Goal: Task Accomplishment & Management: Manage account settings

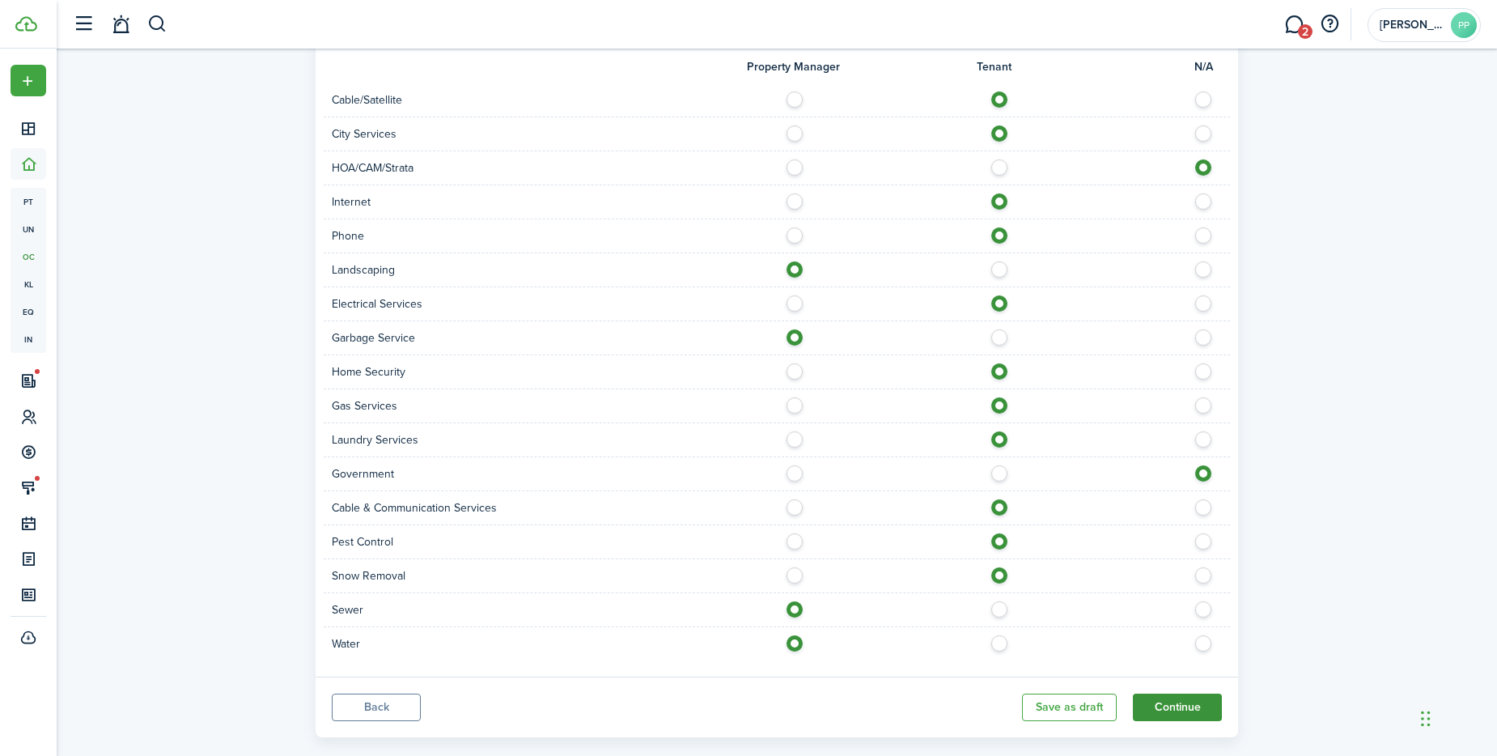
click at [1177, 709] on button "Continue" at bounding box center [1177, 707] width 89 height 28
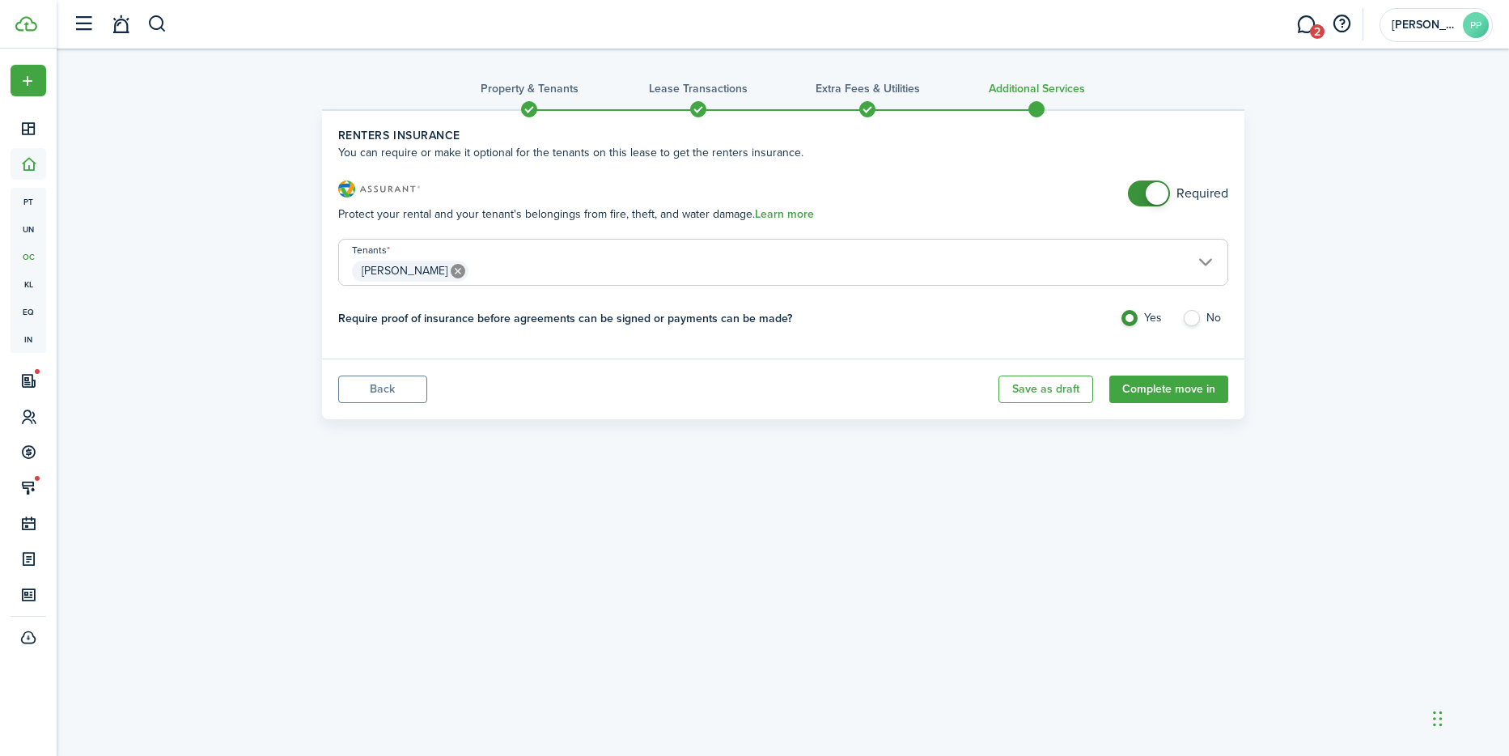
click at [1191, 318] on label "No" at bounding box center [1205, 322] width 46 height 24
radio input "false"
radio input "true"
checkbox input "false"
click at [1155, 193] on span at bounding box center [1157, 193] width 23 height 23
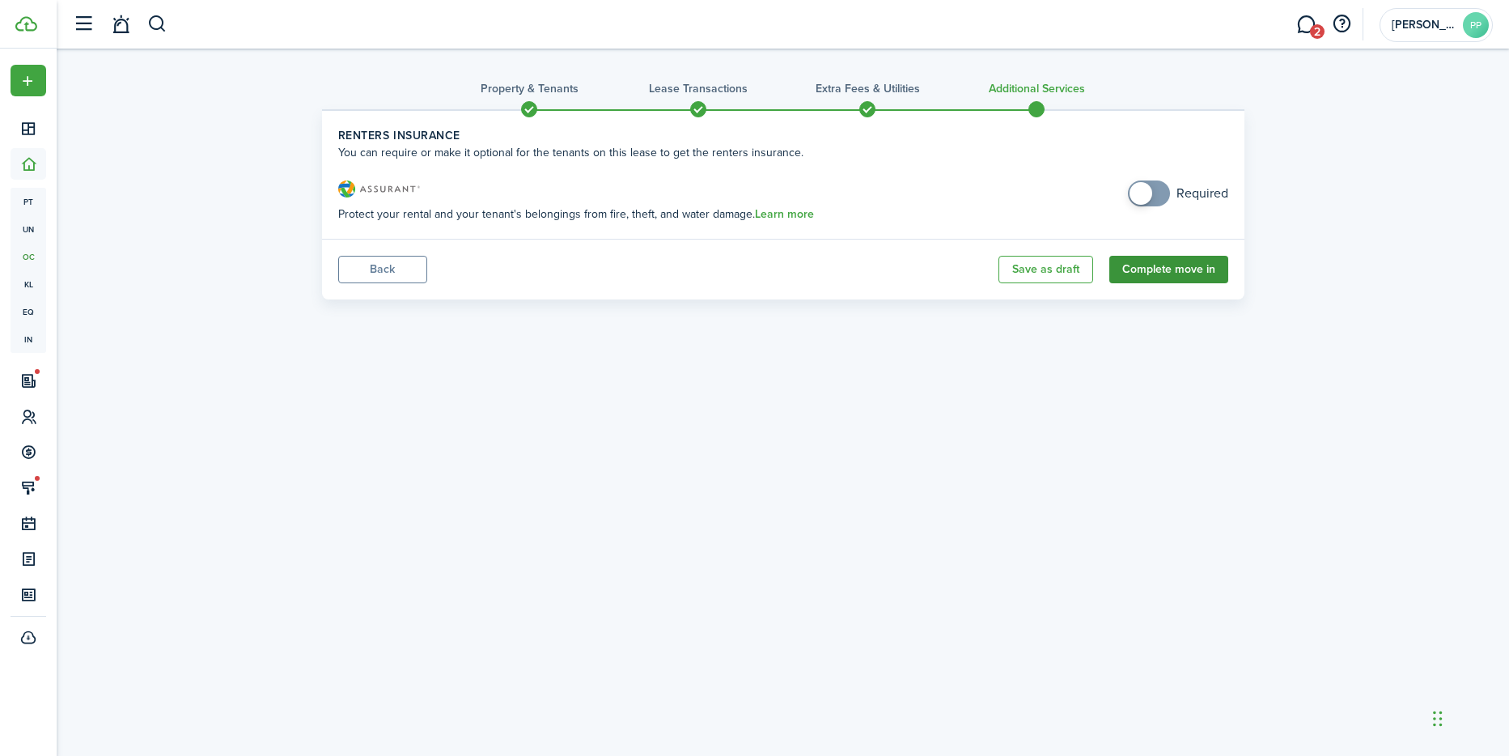
click at [1165, 269] on button "Complete move in" at bounding box center [1168, 270] width 119 height 28
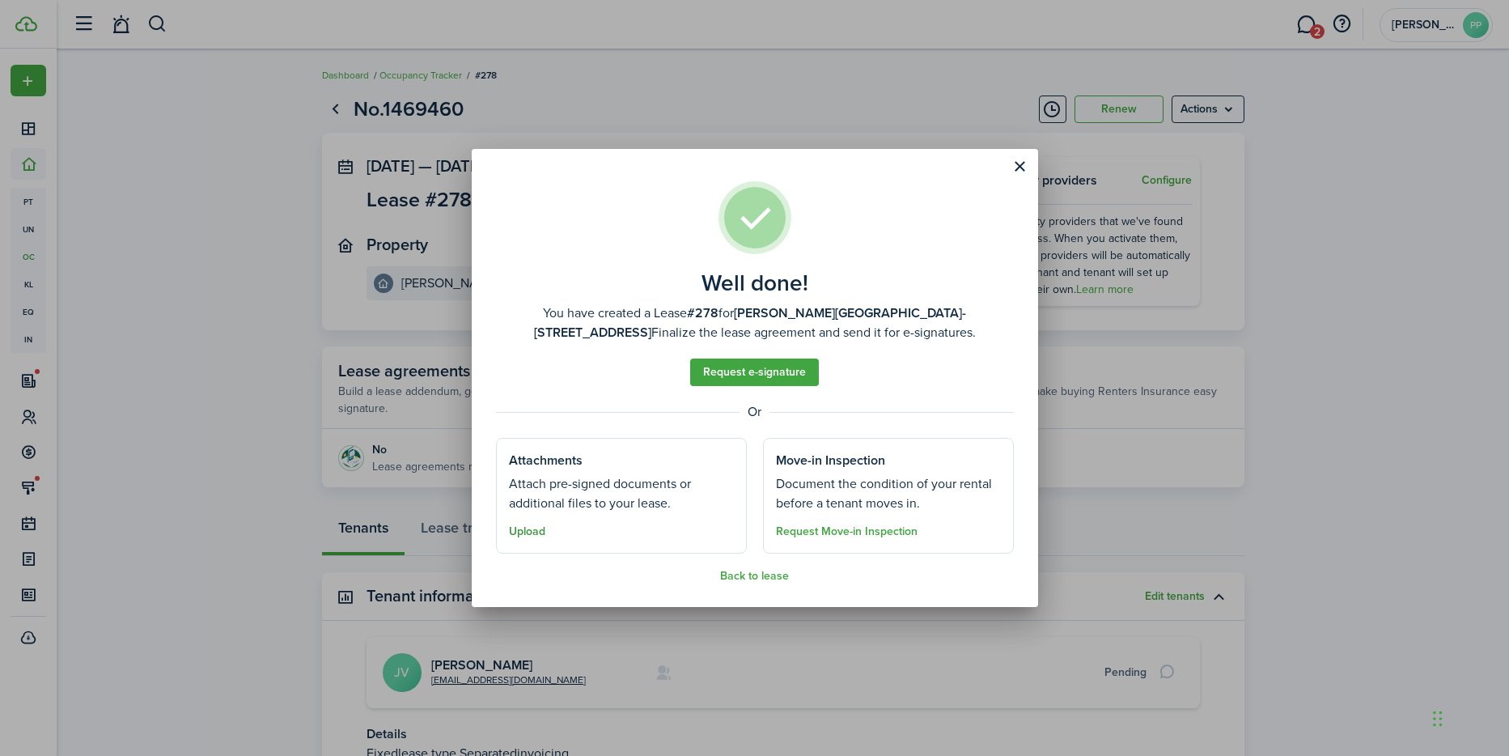
click at [520, 527] on button "Upload" at bounding box center [527, 531] width 36 height 13
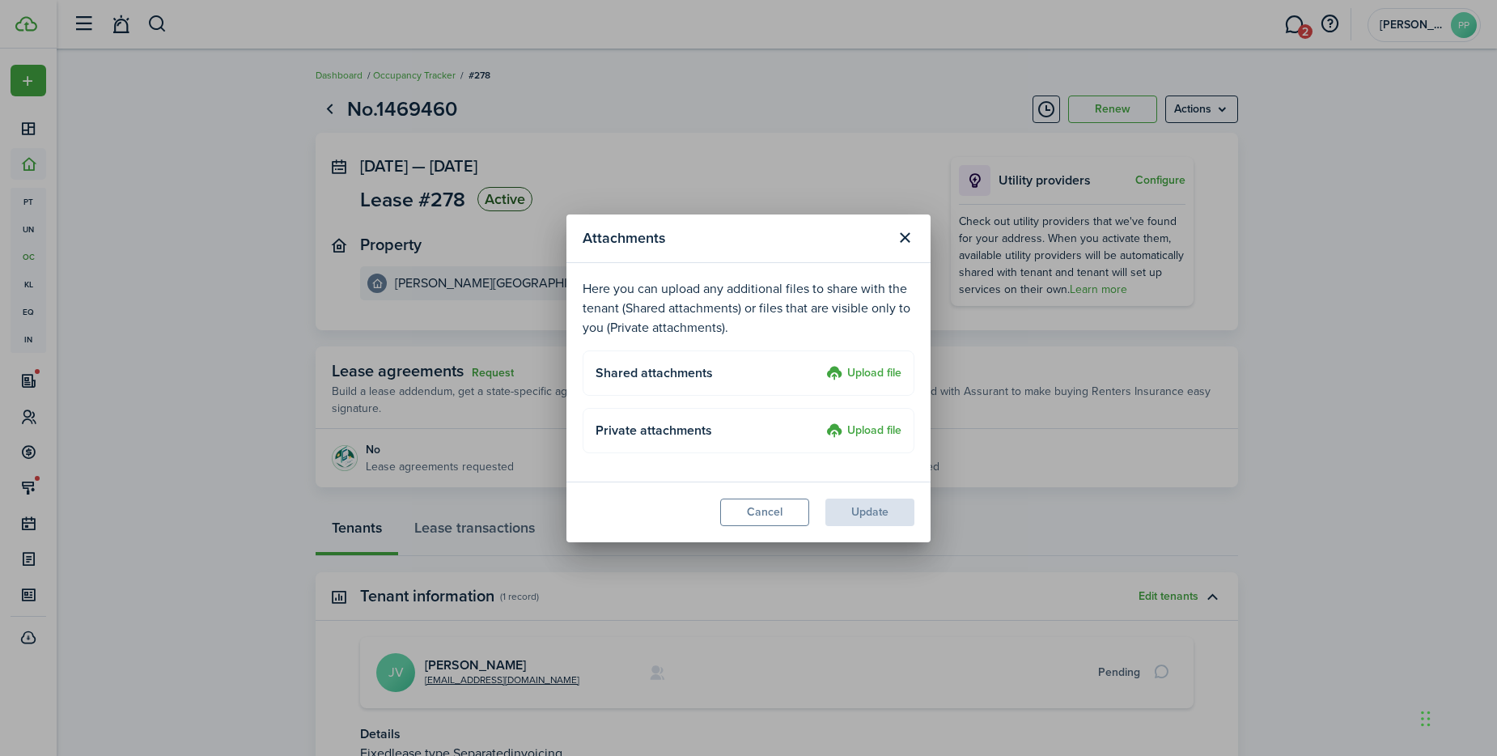
click at [858, 371] on label "Upload file" at bounding box center [863, 373] width 75 height 19
click at [820, 364] on input "Upload file" at bounding box center [820, 364] width 0 height 0
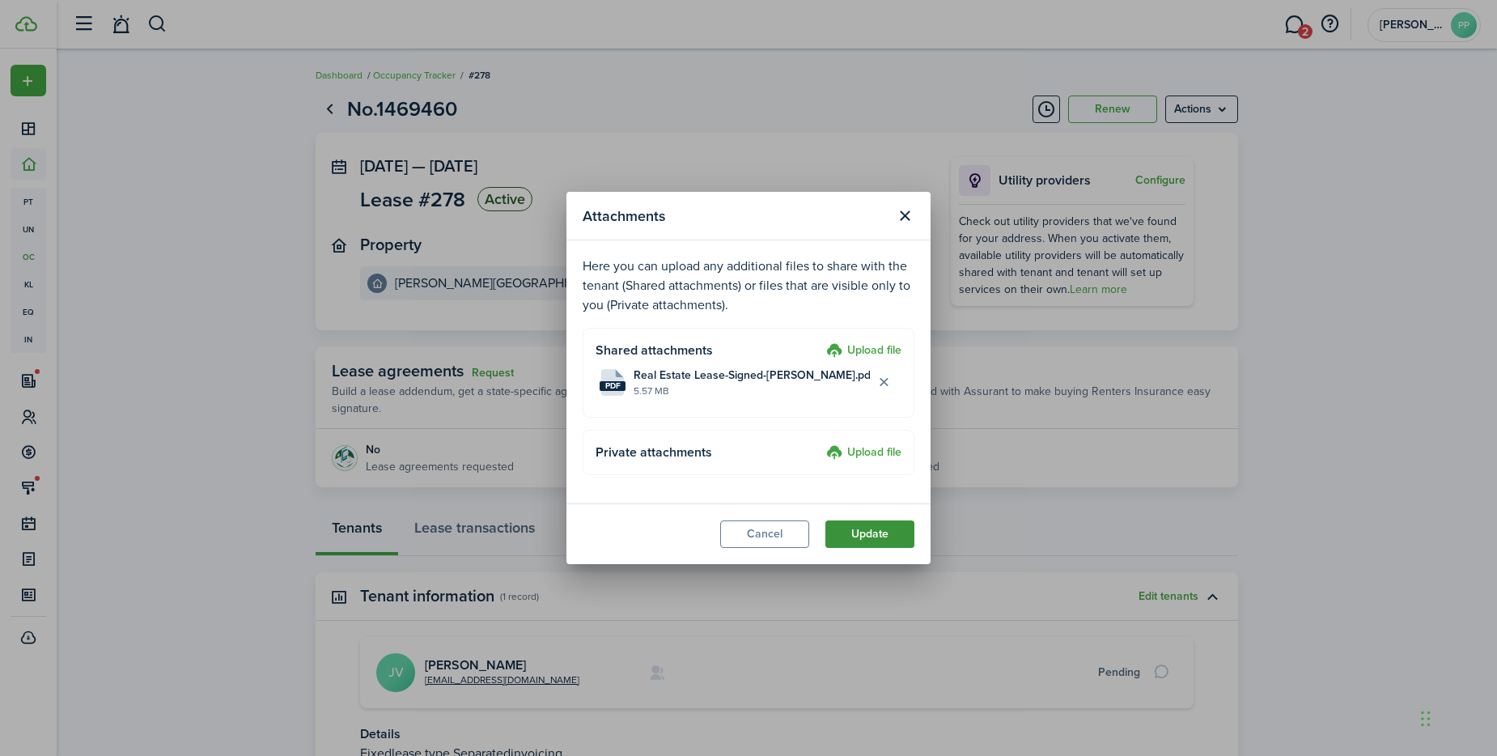
click at [874, 532] on button "Update" at bounding box center [869, 534] width 89 height 28
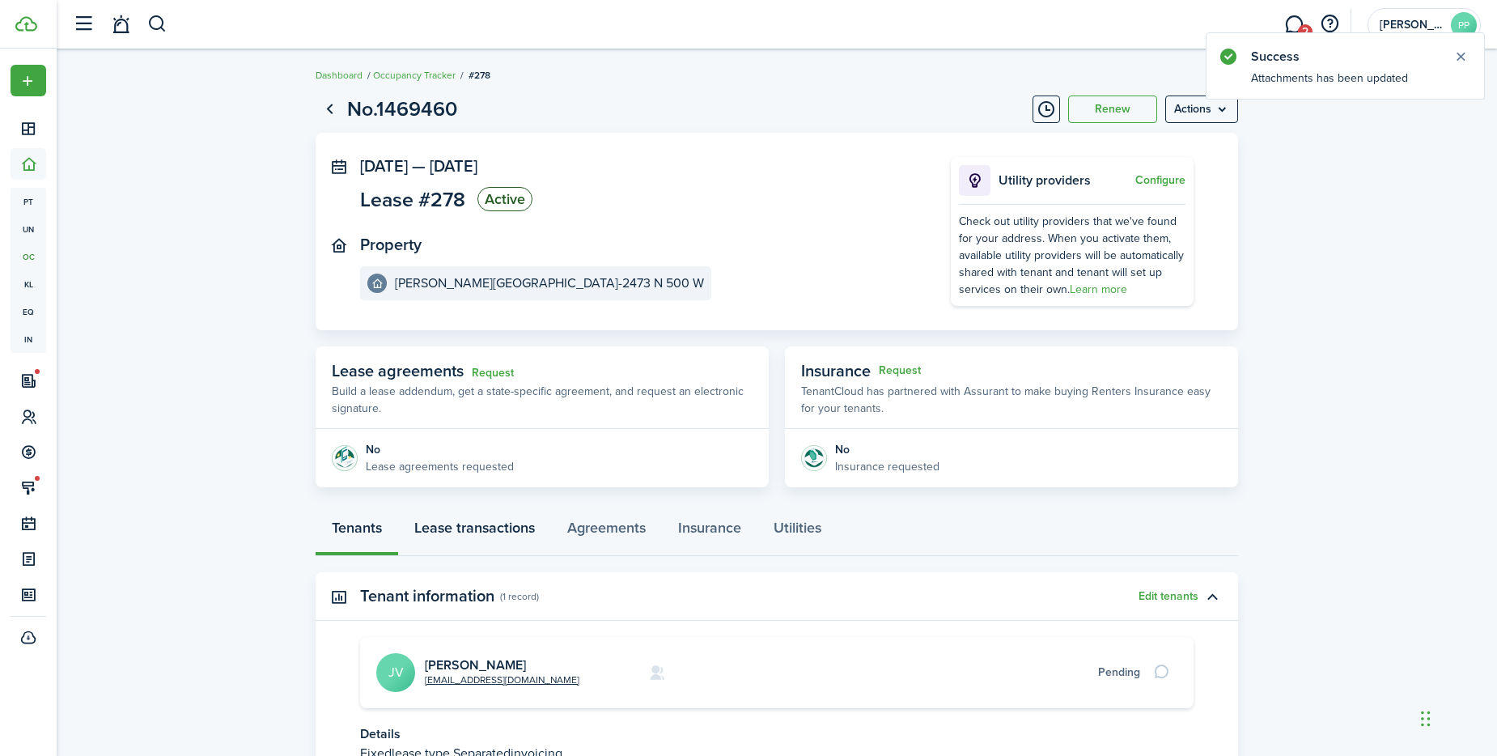
click at [489, 527] on link "Lease transactions" at bounding box center [474, 531] width 153 height 49
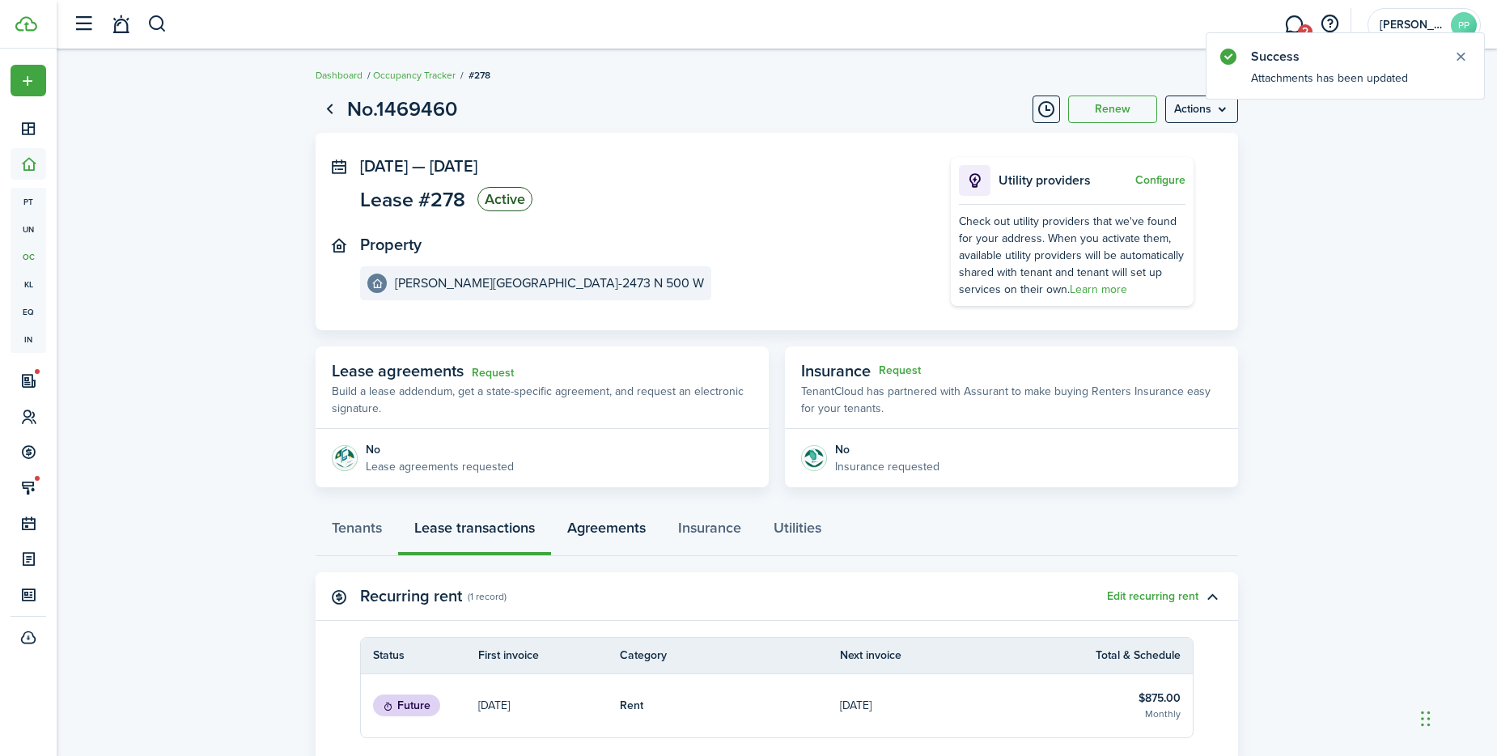
click at [613, 532] on link "Agreements" at bounding box center [606, 531] width 111 height 49
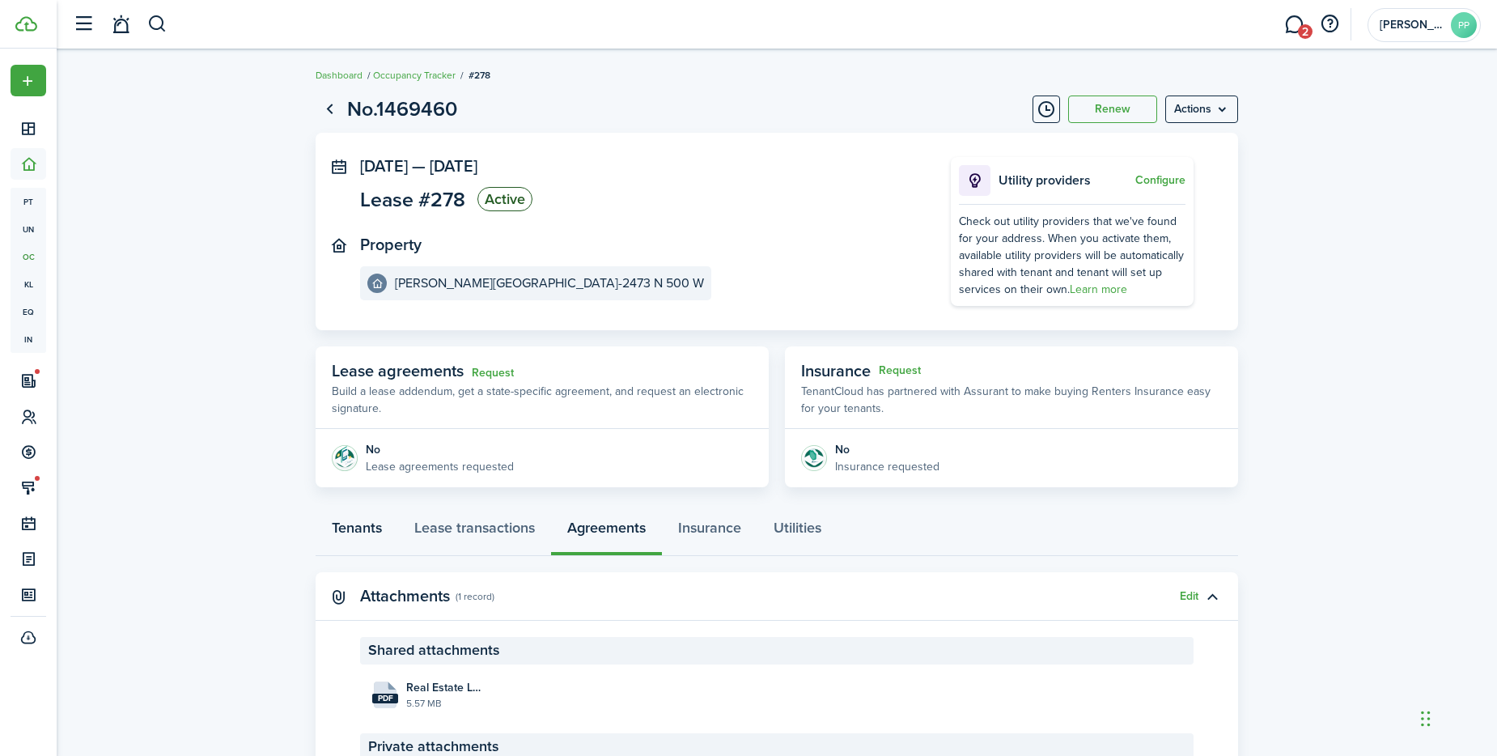
click at [334, 531] on link "Tenants" at bounding box center [357, 531] width 83 height 49
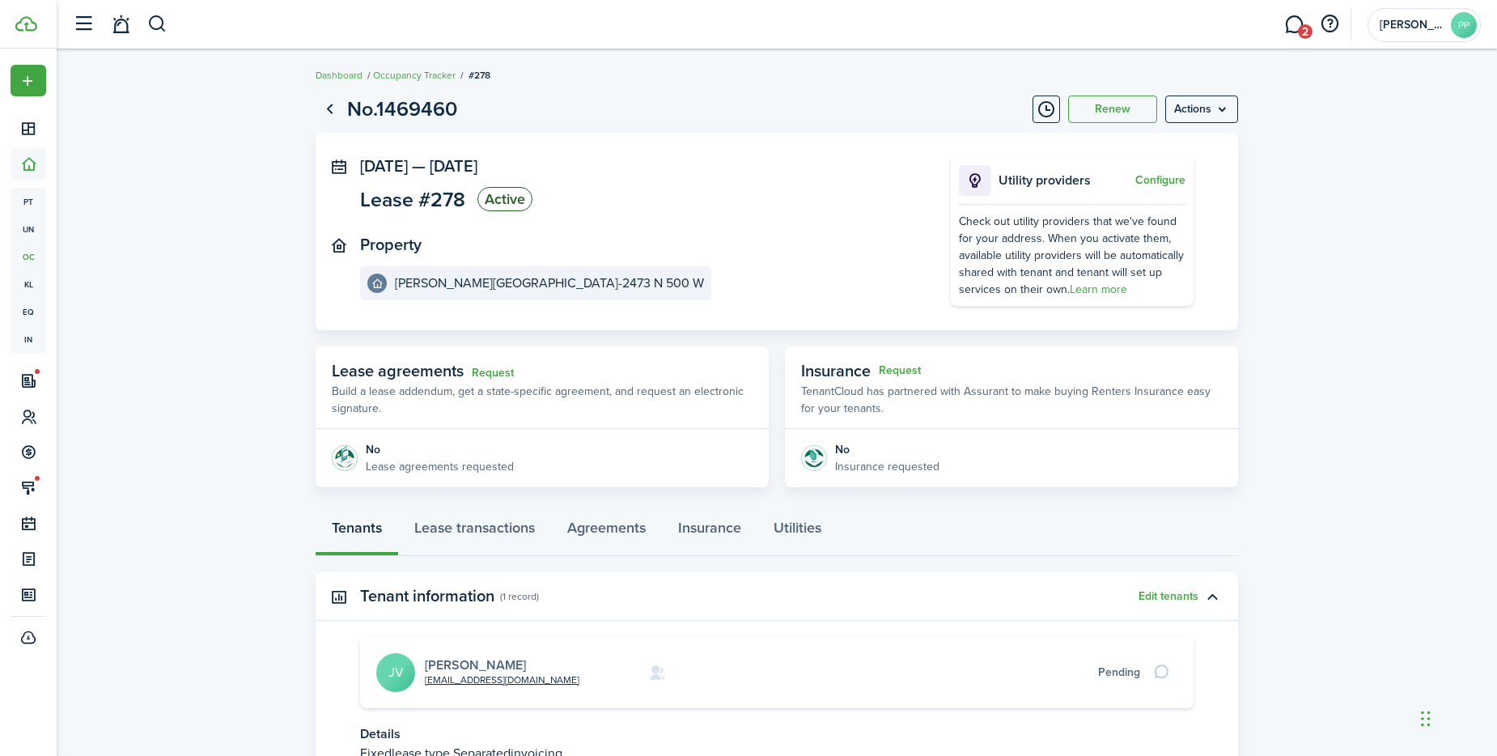
click at [472, 661] on link "[PERSON_NAME]" at bounding box center [475, 664] width 101 height 19
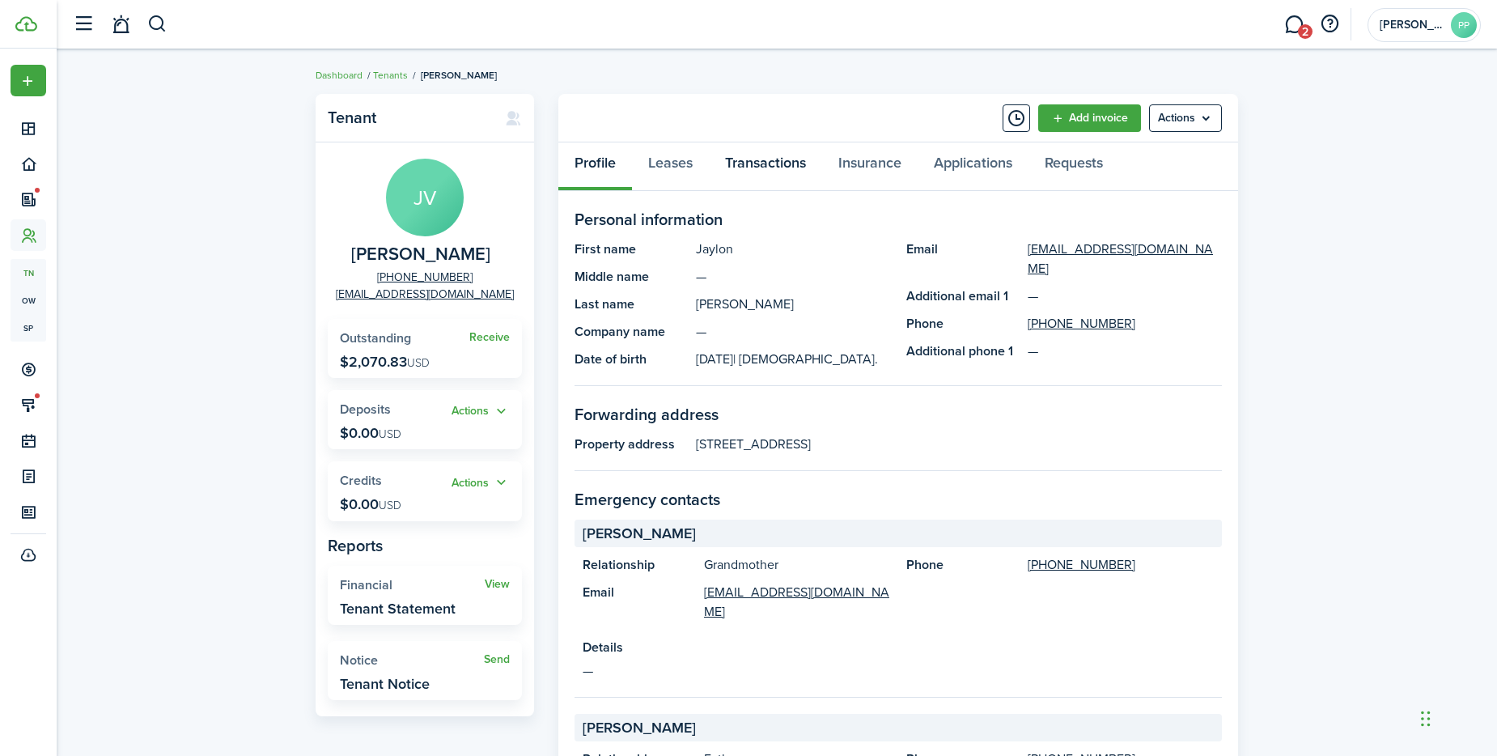
click at [768, 167] on link "Transactions" at bounding box center [765, 166] width 113 height 49
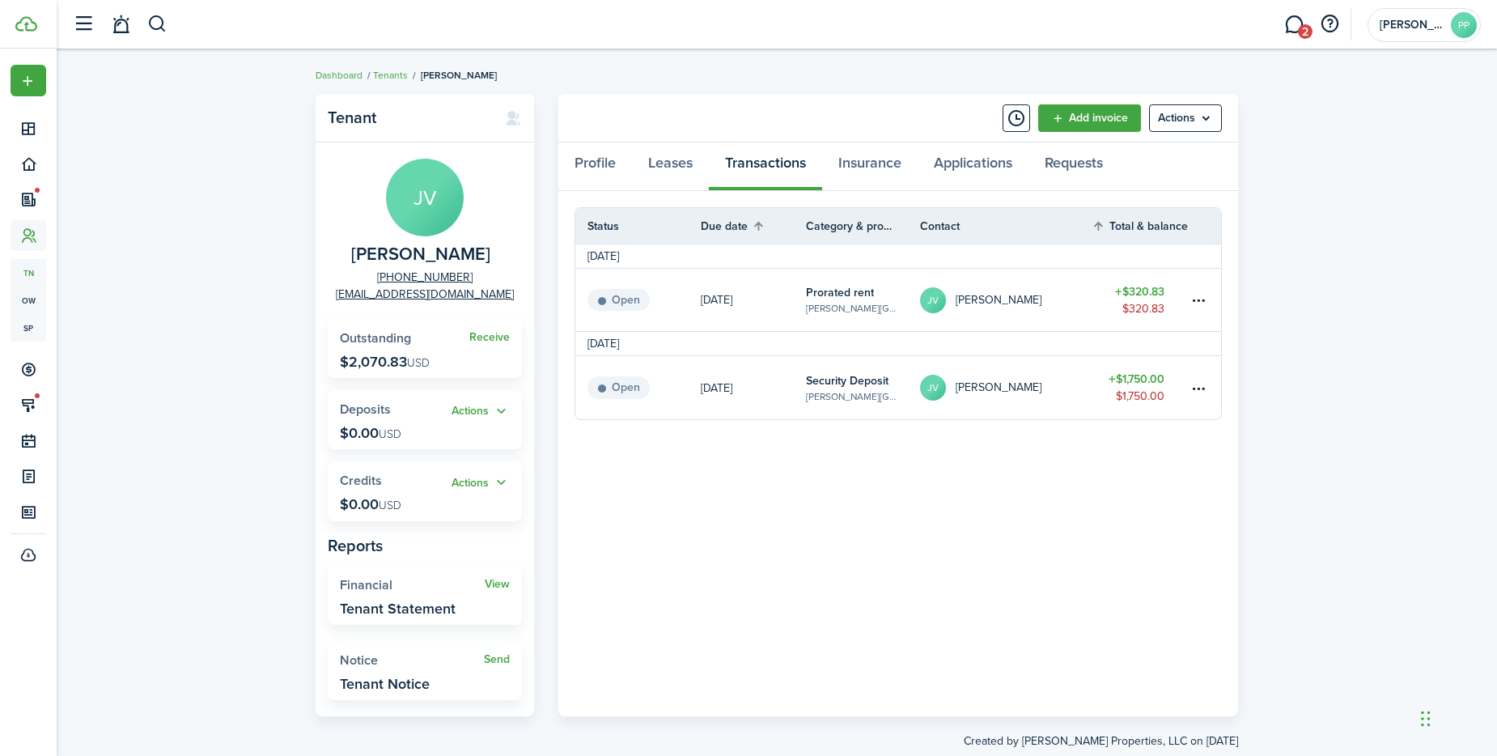
click at [1131, 379] on table-amount-title "$1,750.00" at bounding box center [1136, 379] width 56 height 17
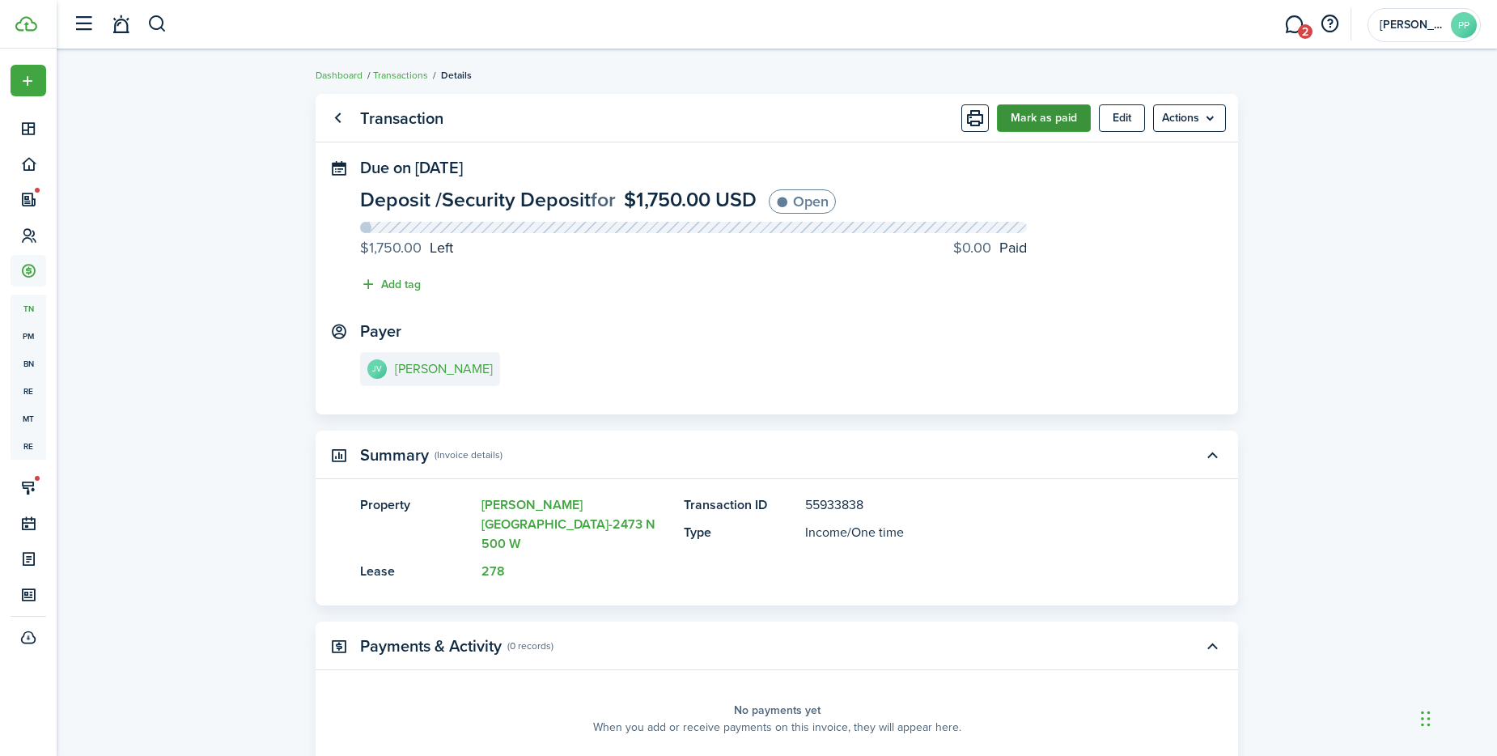
click at [1051, 121] on button "Mark as paid" at bounding box center [1044, 118] width 94 height 28
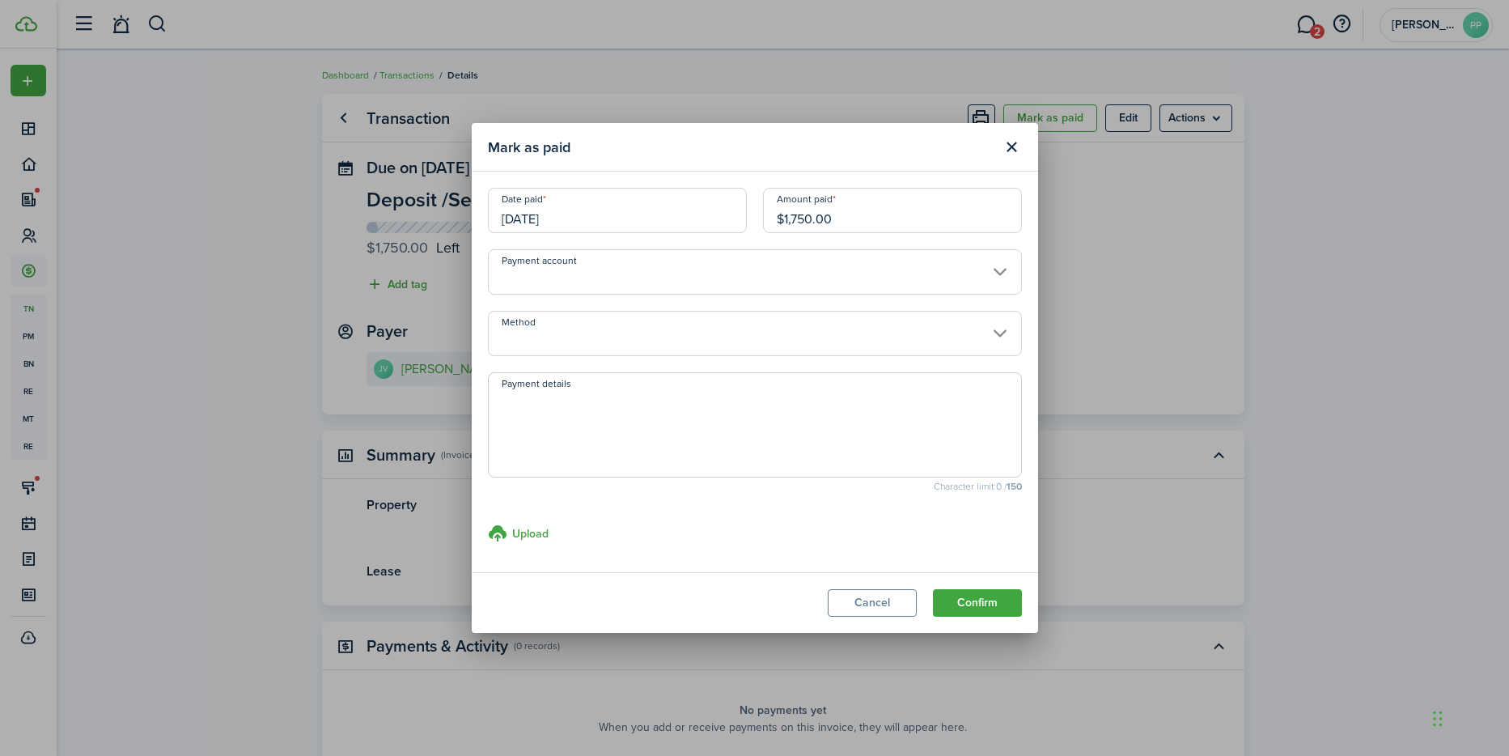
drag, startPoint x: 783, startPoint y: 218, endPoint x: 889, endPoint y: 226, distance: 106.3
click at [888, 226] on input "$1,750.00" at bounding box center [892, 210] width 259 height 45
click at [591, 336] on input "Method" at bounding box center [755, 333] width 534 height 45
type input "$875.00"
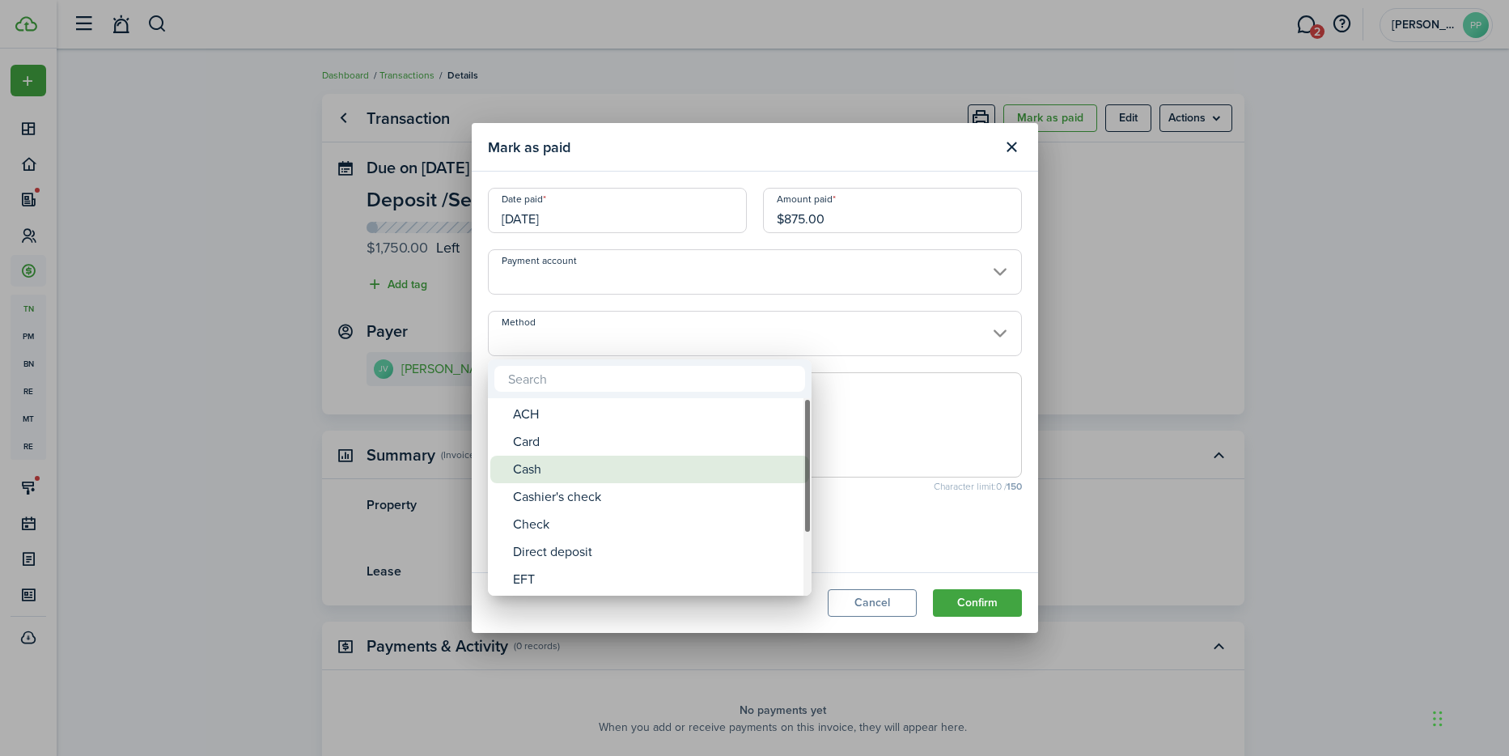
click at [571, 465] on div "Cash" at bounding box center [656, 469] width 286 height 28
type input "Cash"
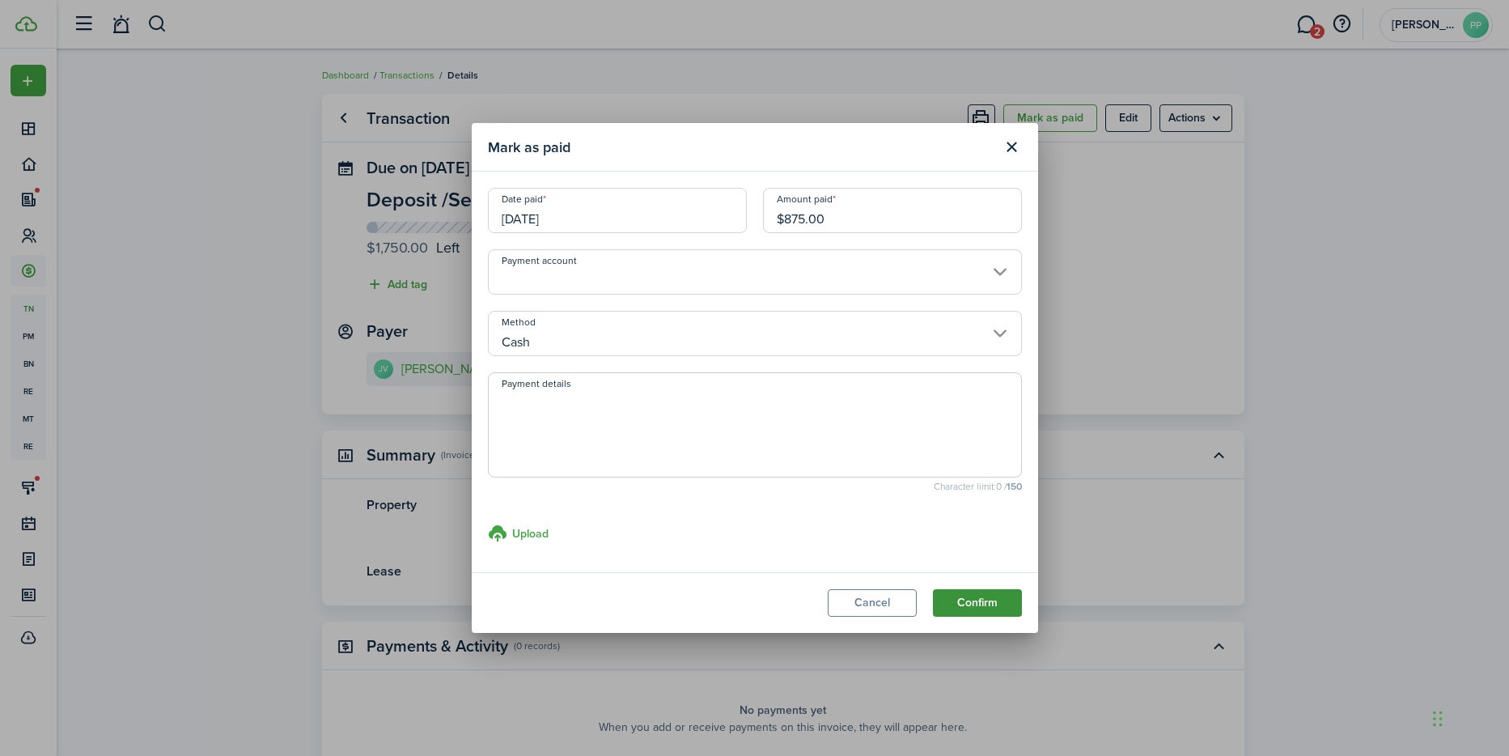
click at [980, 601] on button "Confirm" at bounding box center [977, 603] width 89 height 28
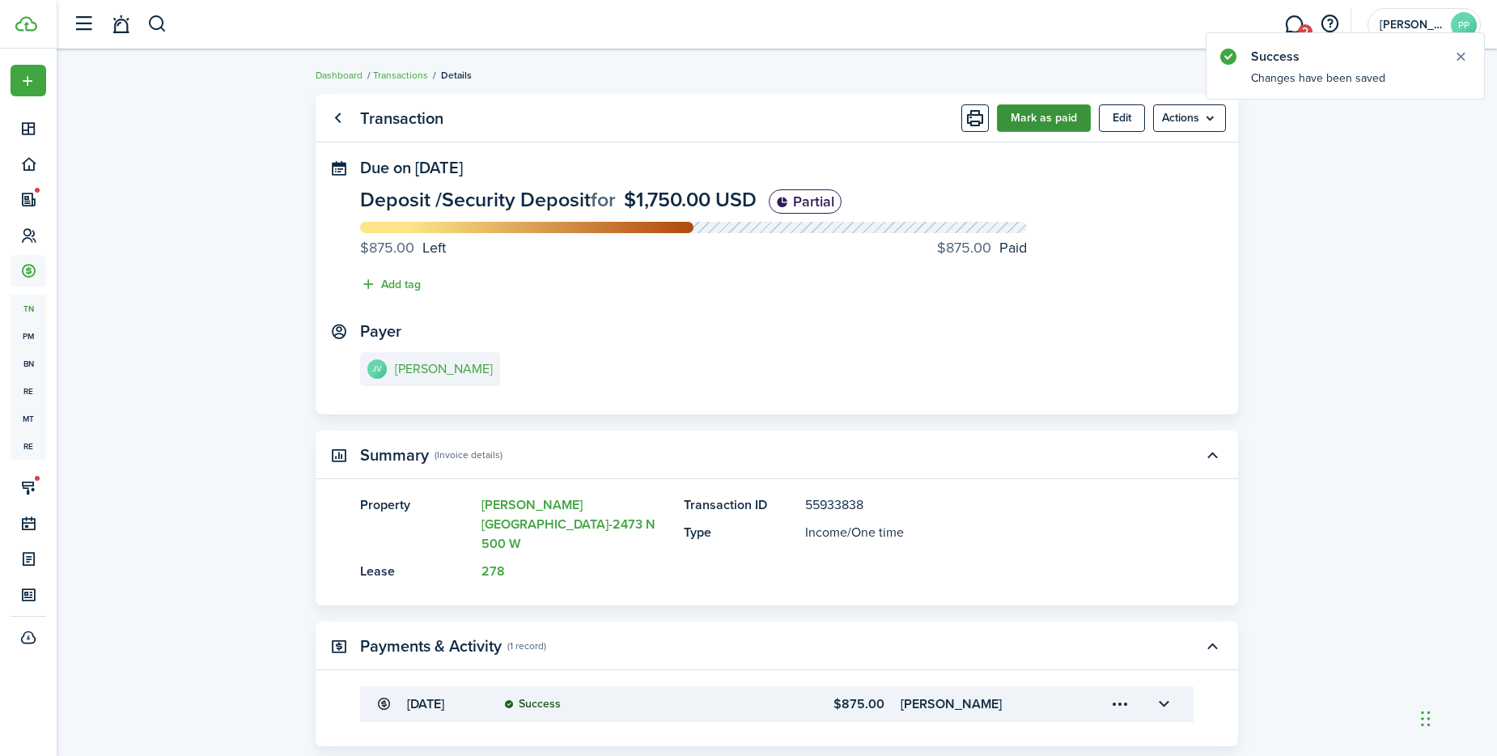
click at [1036, 118] on button "Mark as paid" at bounding box center [1044, 118] width 94 height 28
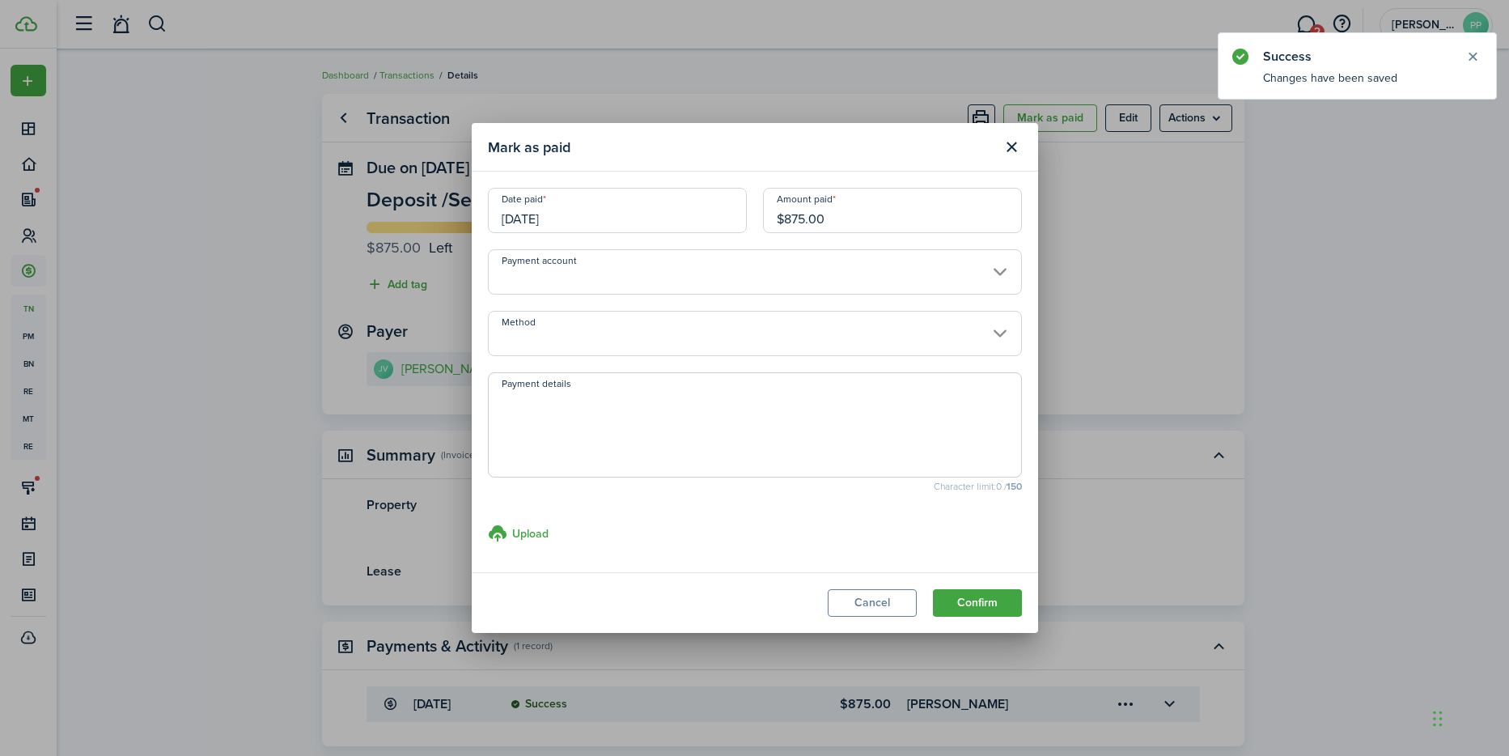
click at [566, 334] on input "Method" at bounding box center [755, 333] width 534 height 45
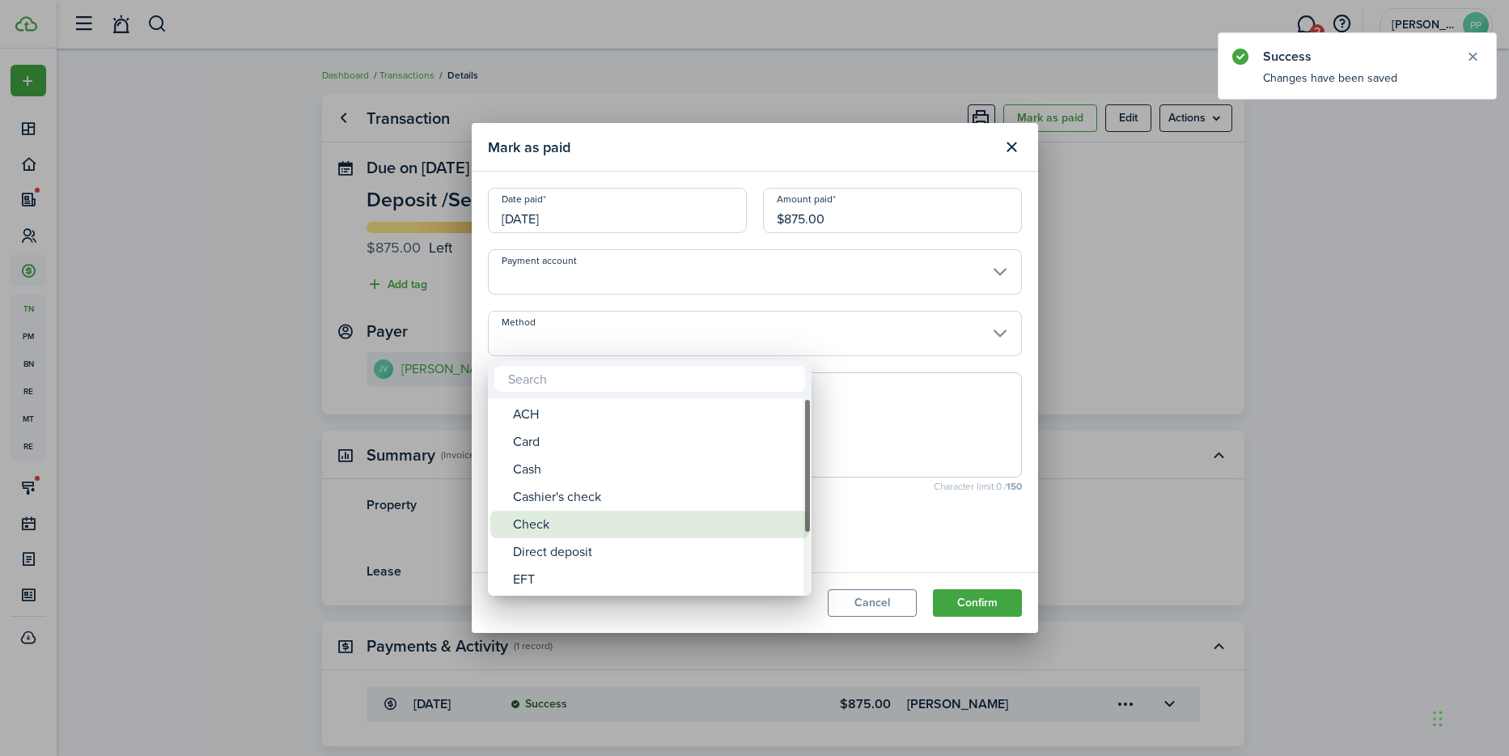
click at [576, 529] on div "Check" at bounding box center [656, 525] width 286 height 28
type input "Check"
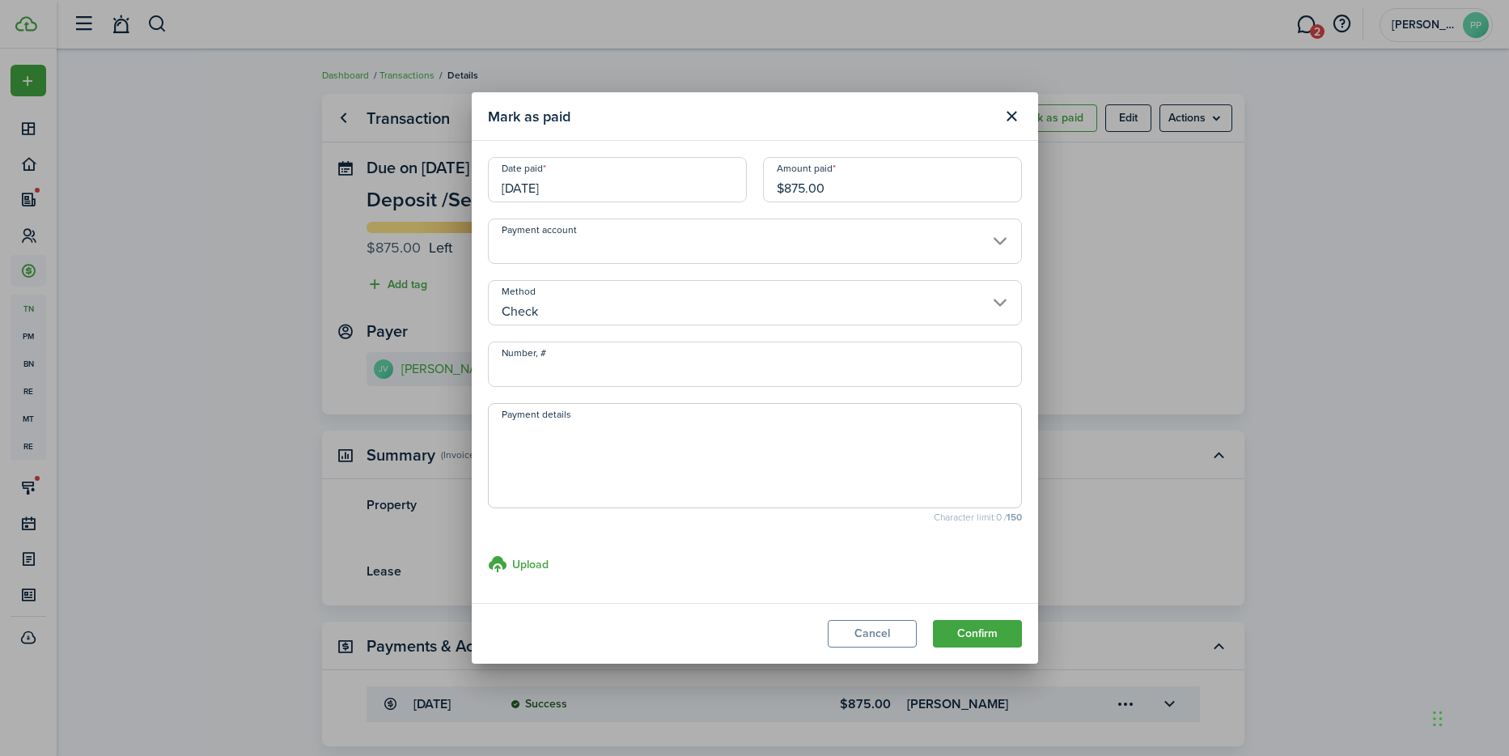
click at [535, 379] on input "Number, #" at bounding box center [755, 363] width 534 height 45
type input "10060"
type textarea "Metal Tech check-security deposit is owed to tenant, pay back will be taken car…"
click at [973, 637] on button "Confirm" at bounding box center [977, 634] width 89 height 28
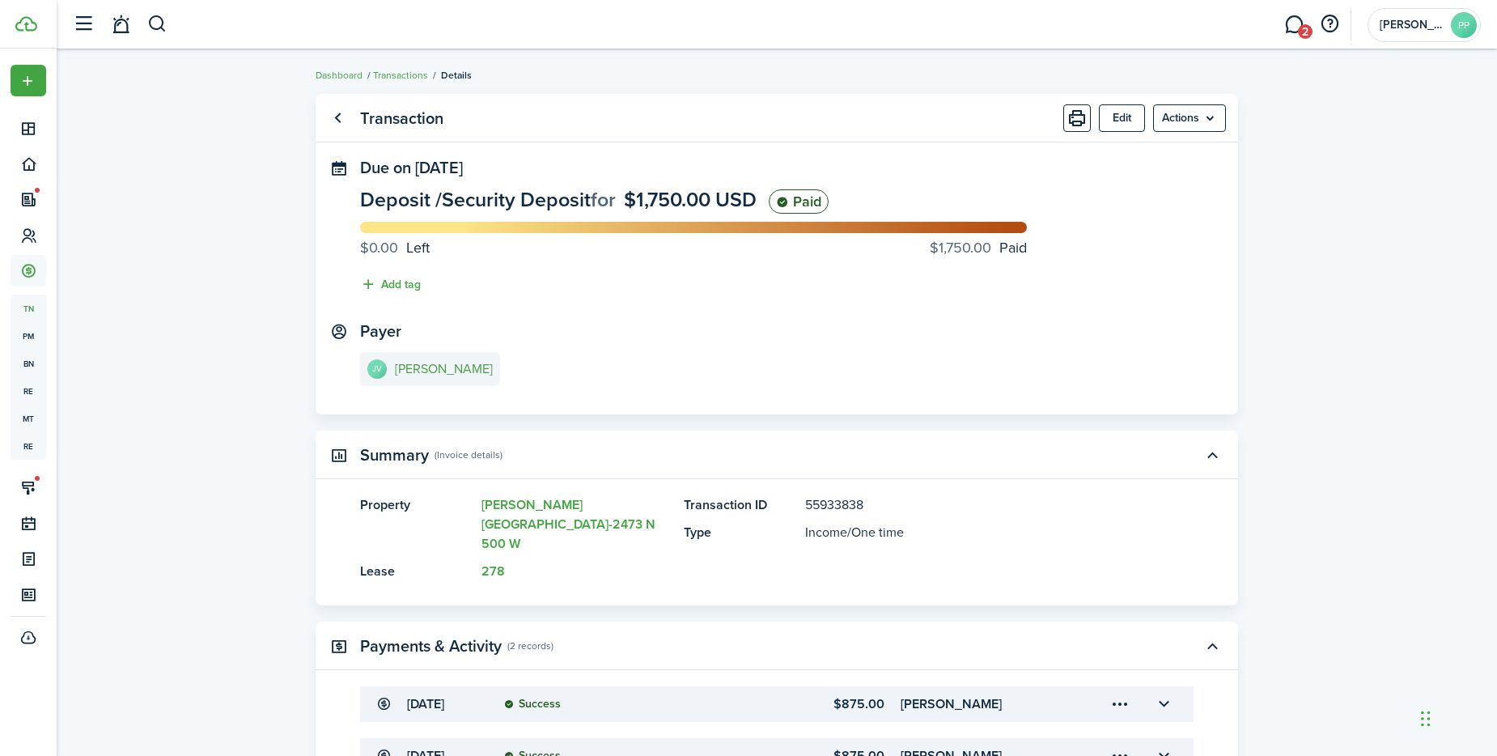
click at [446, 363] on e-details-info-title "[PERSON_NAME]" at bounding box center [444, 369] width 98 height 15
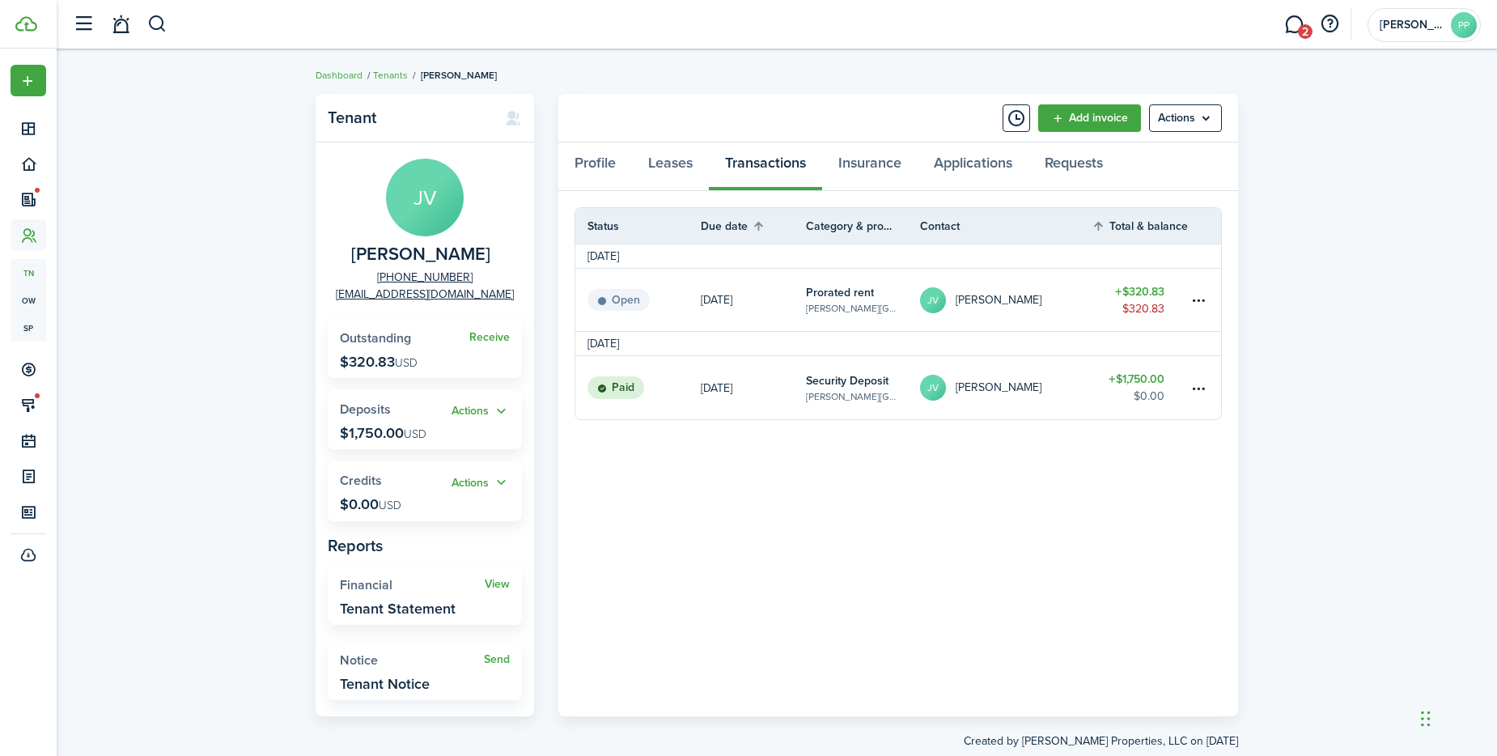
click at [1151, 286] on table-amount-title "$320.83" at bounding box center [1139, 291] width 49 height 17
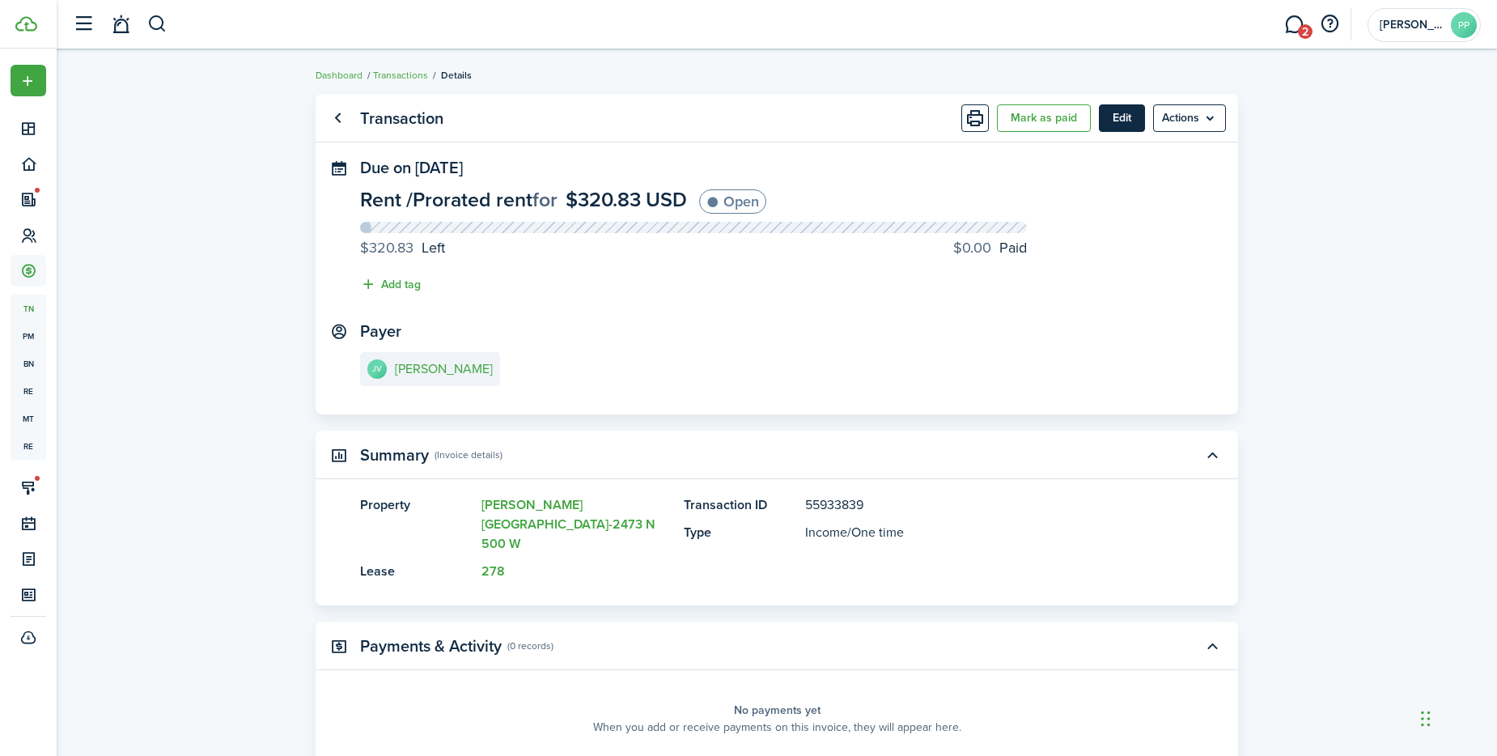
click at [1129, 119] on button "Edit" at bounding box center [1122, 118] width 46 height 28
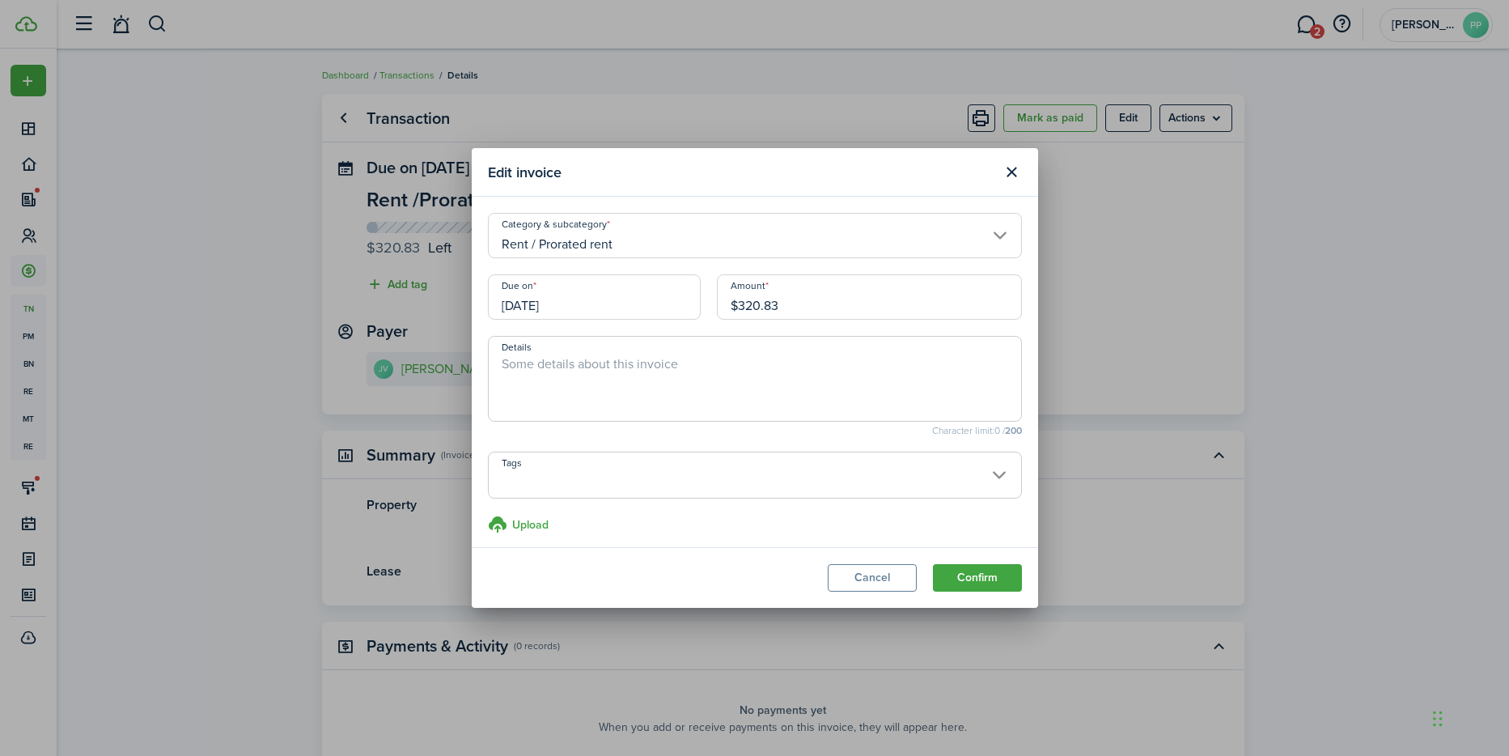
click at [603, 296] on input "[DATE]" at bounding box center [594, 296] width 213 height 45
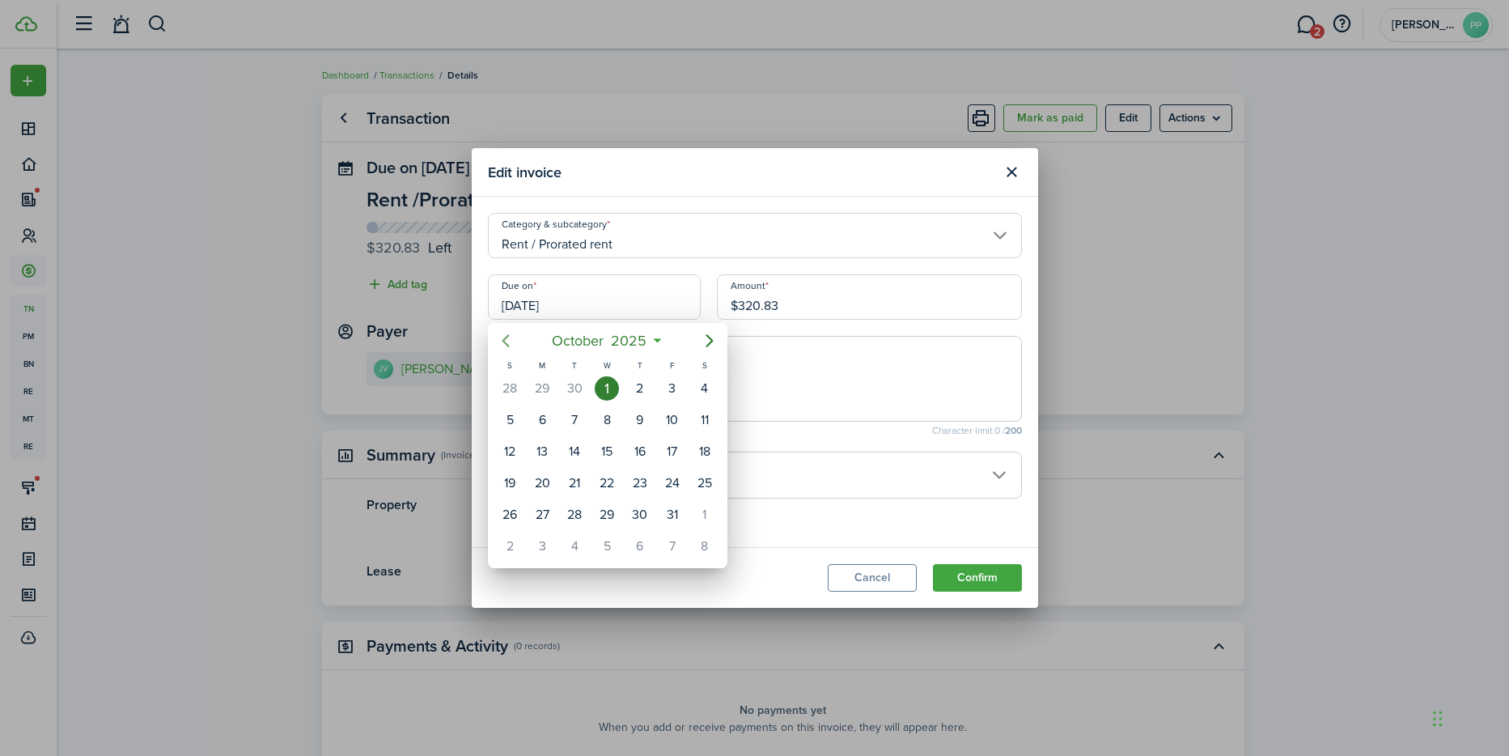
click at [507, 337] on icon "Previous page" at bounding box center [505, 340] width 7 height 13
click at [668, 446] on div "19" at bounding box center [671, 451] width 24 height 24
type input "[DATE]"
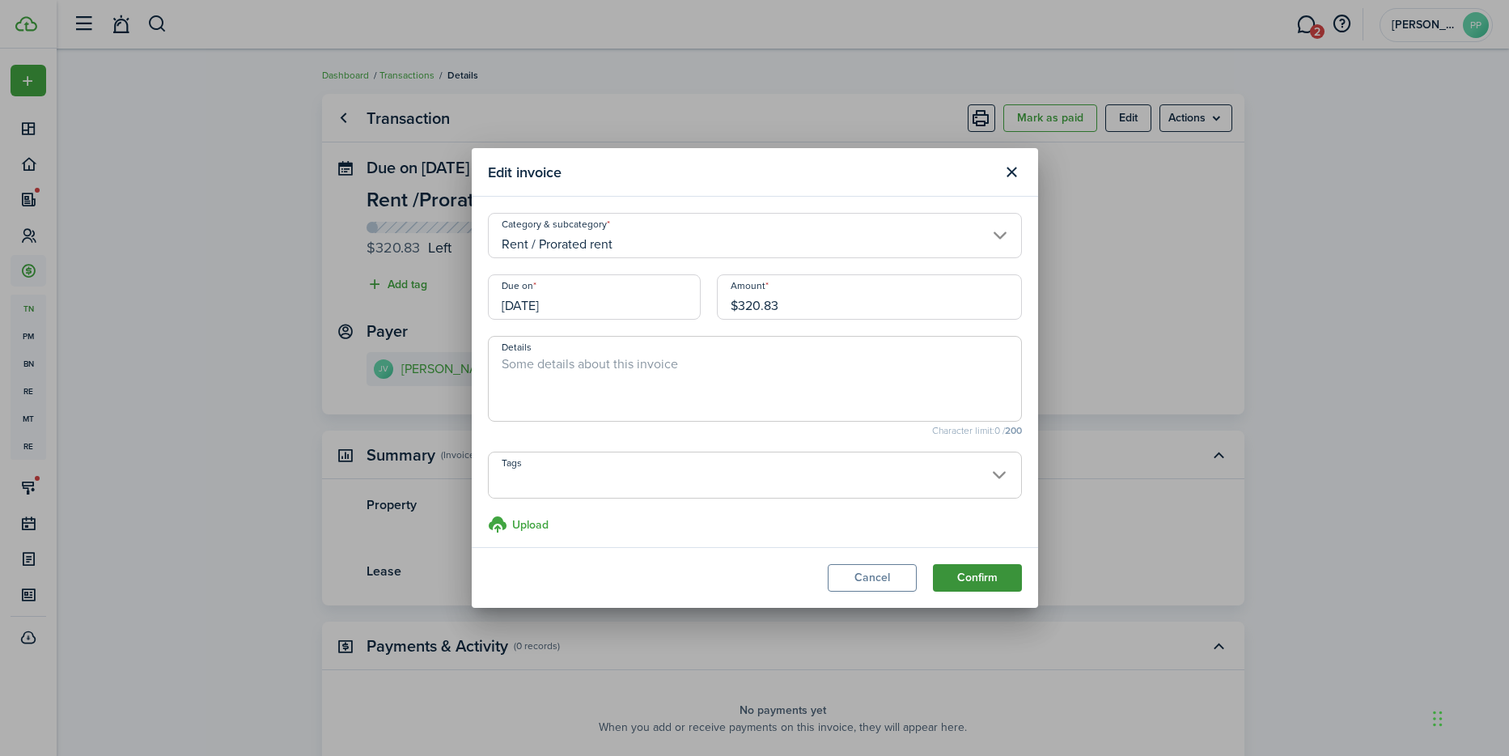
click at [982, 572] on button "Confirm" at bounding box center [977, 578] width 89 height 28
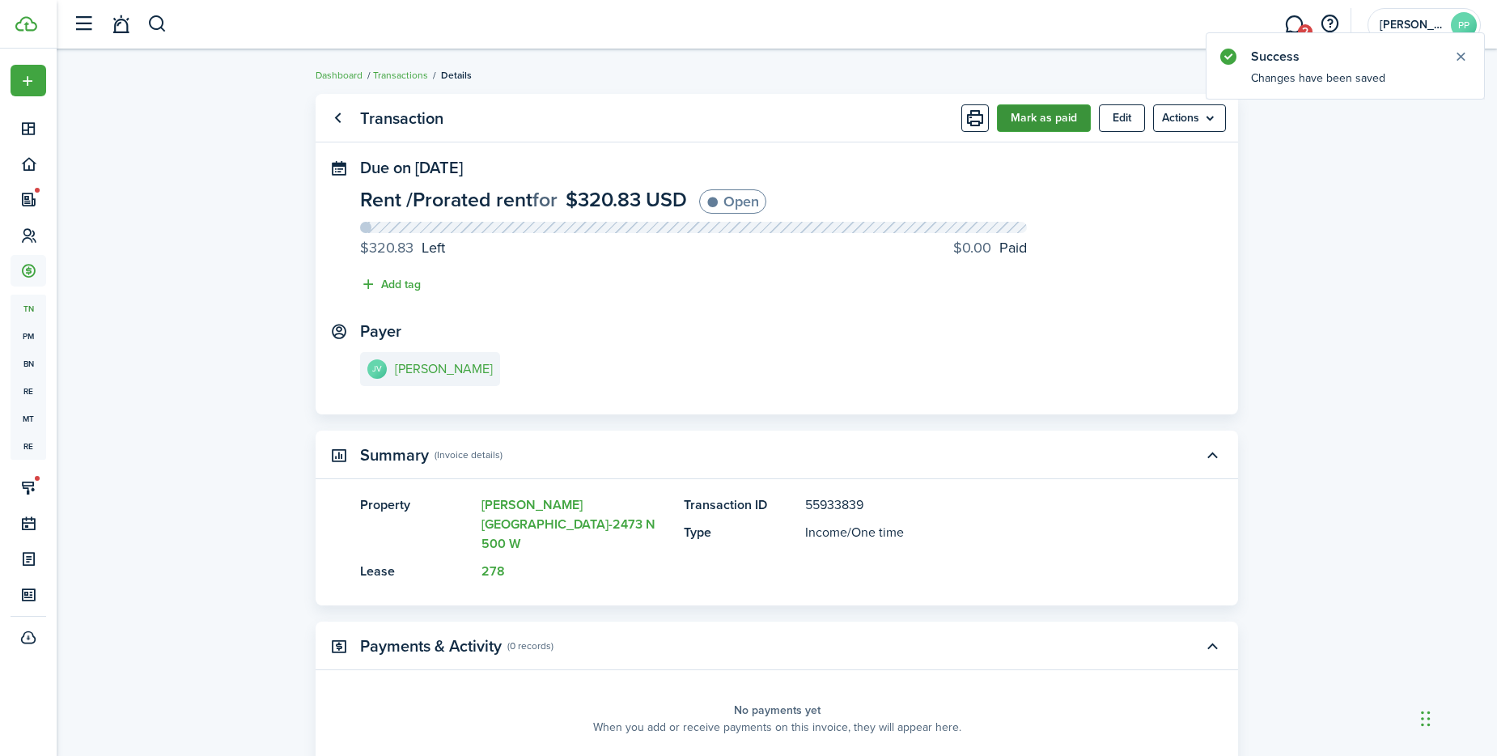
click at [1040, 118] on button "Mark as paid" at bounding box center [1044, 118] width 94 height 28
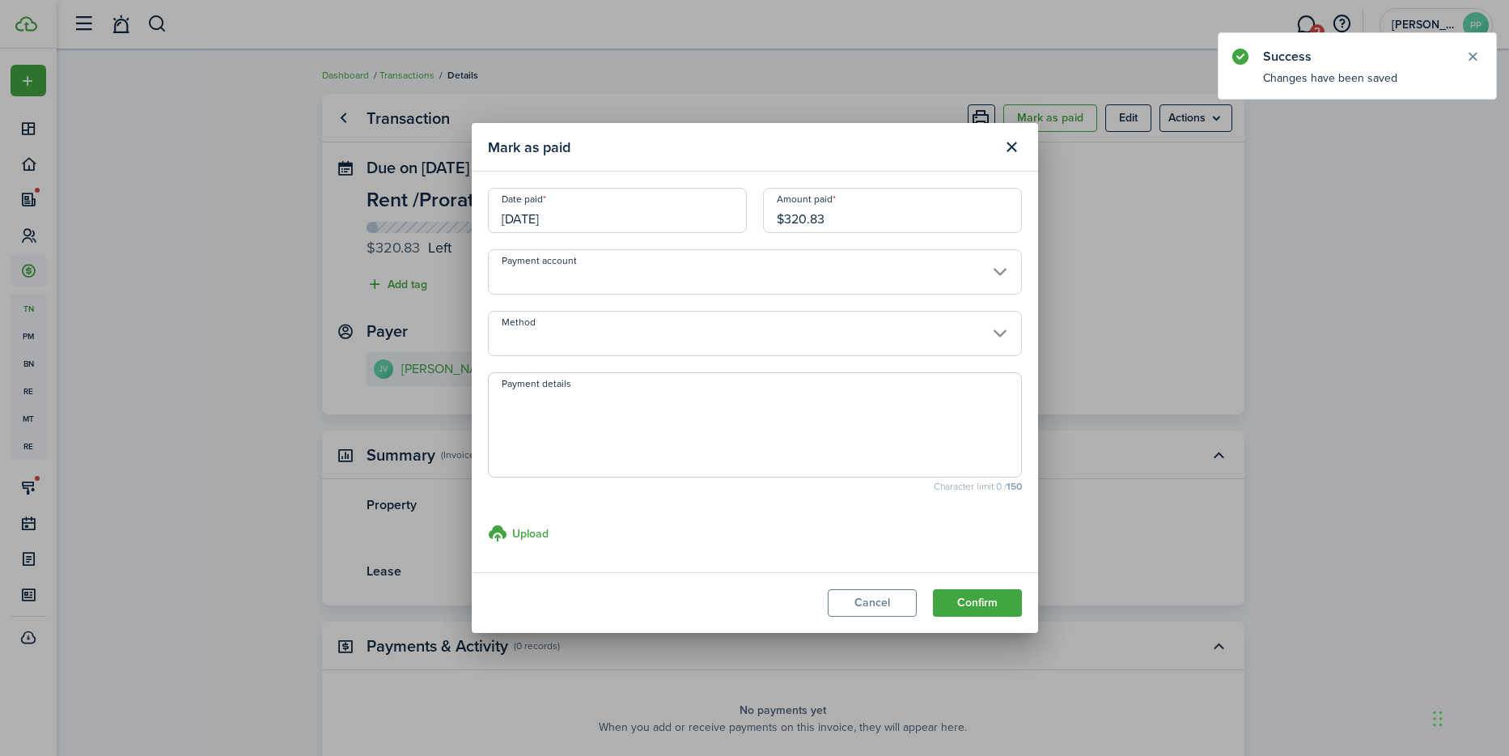
click at [574, 333] on input "Method" at bounding box center [755, 333] width 534 height 45
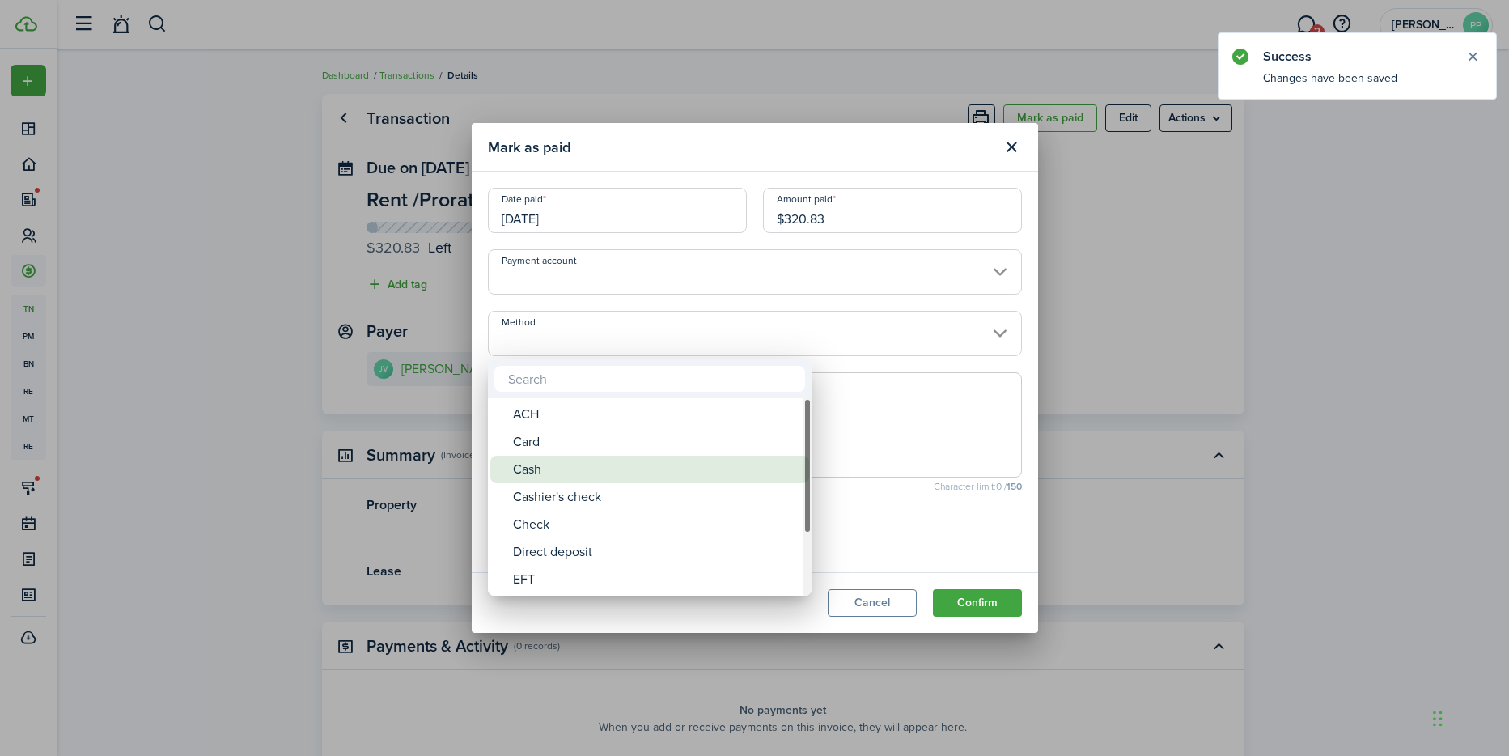
click at [582, 459] on div "Cash" at bounding box center [656, 469] width 286 height 28
type input "Cash"
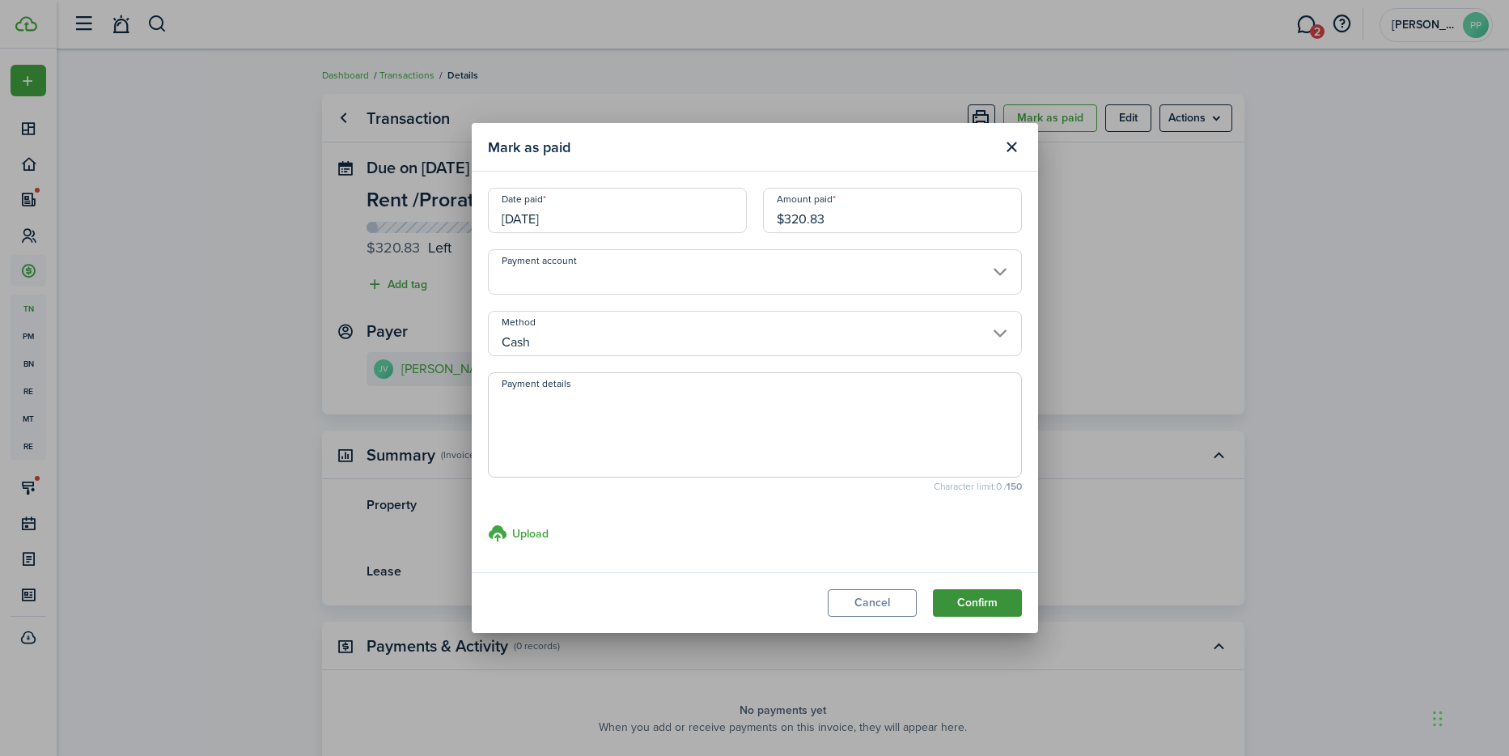
click at [970, 593] on button "Confirm" at bounding box center [977, 603] width 89 height 28
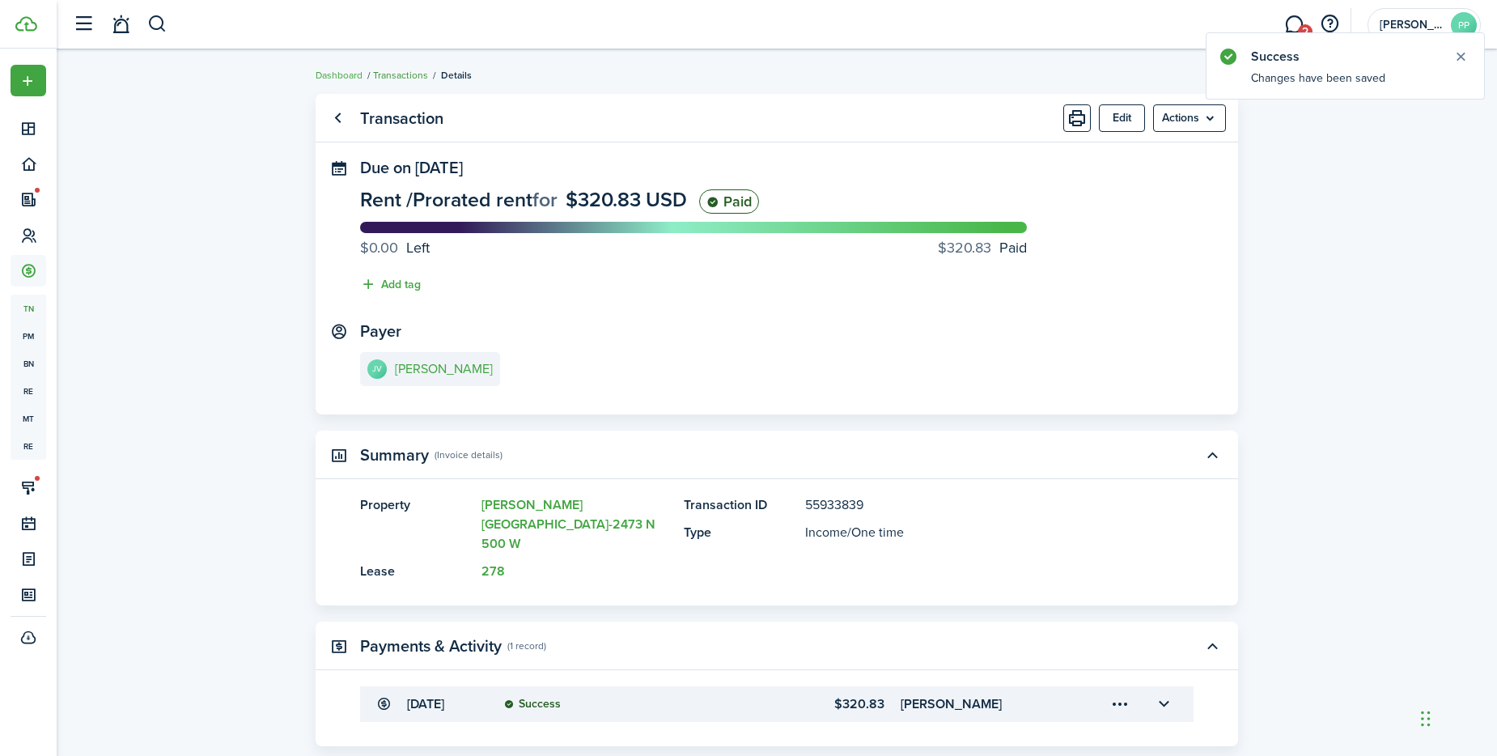
click at [399, 78] on link "Transactions" at bounding box center [400, 75] width 55 height 15
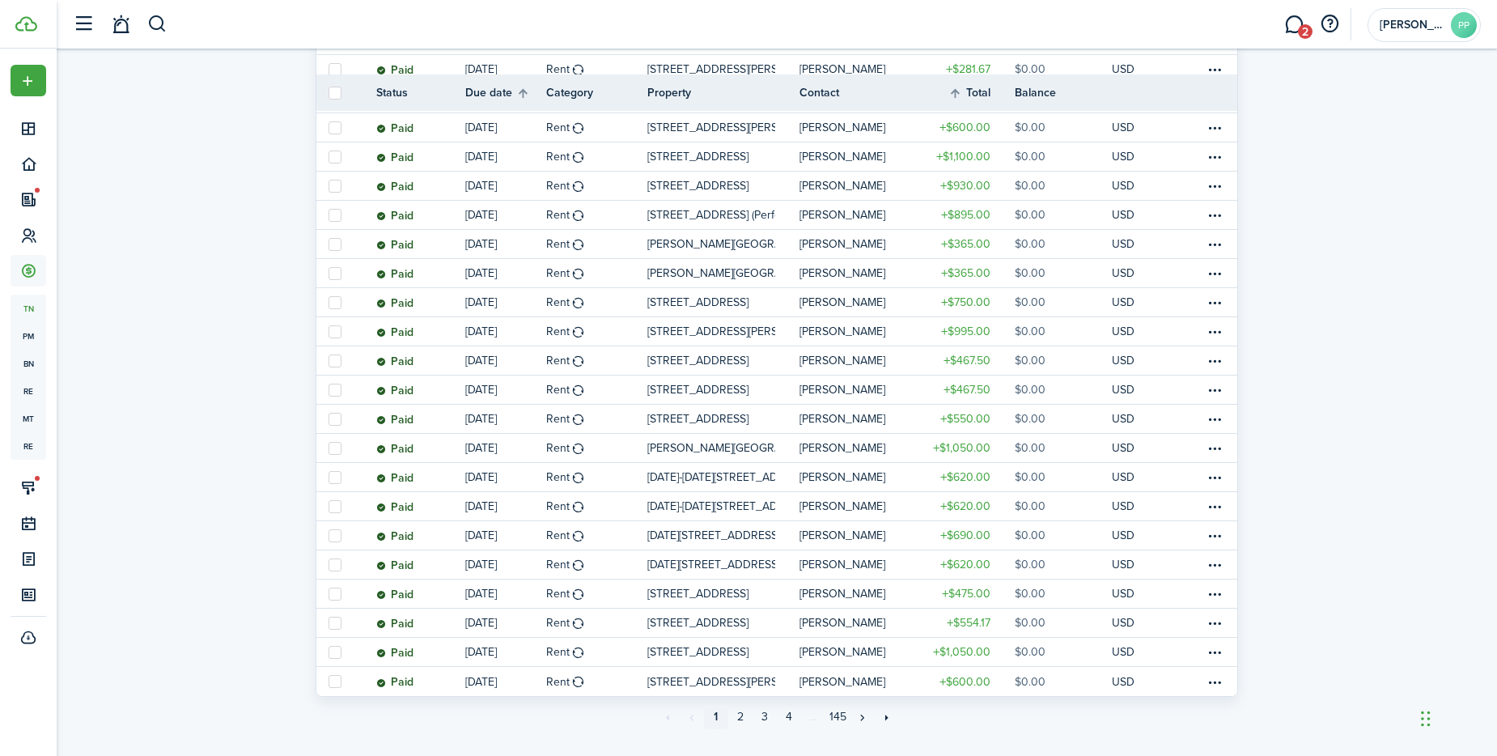
scroll to position [1168, 0]
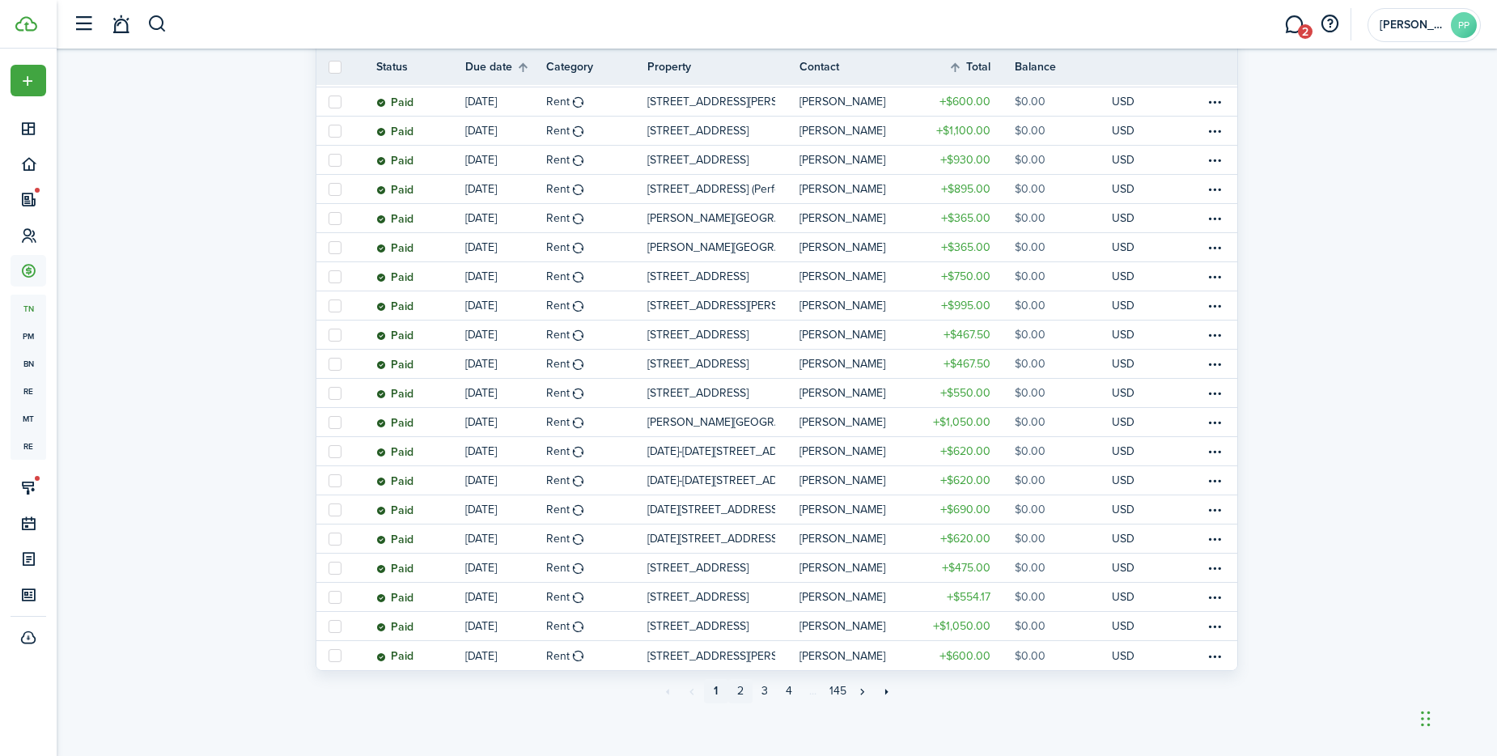
click at [739, 693] on link "2" at bounding box center [740, 691] width 24 height 24
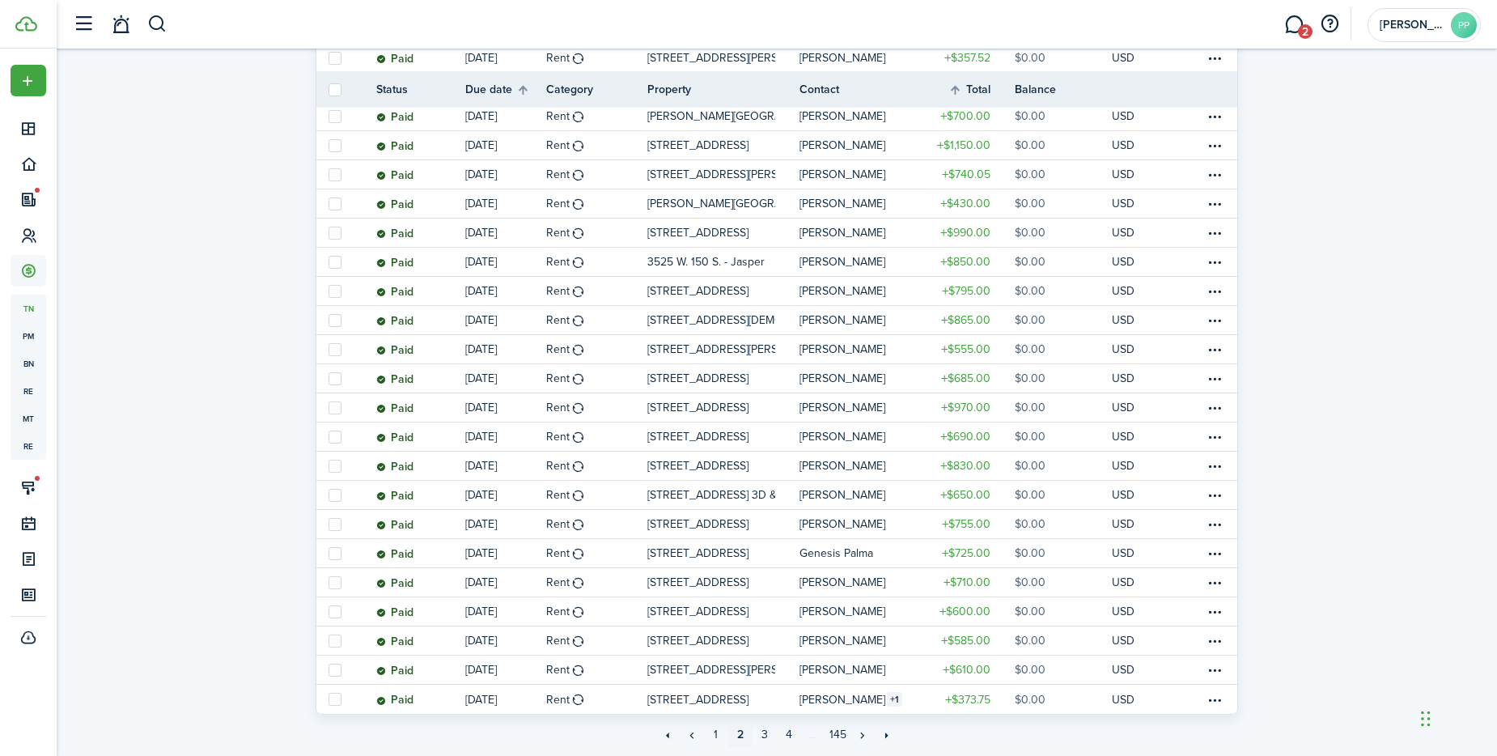
scroll to position [1144, 0]
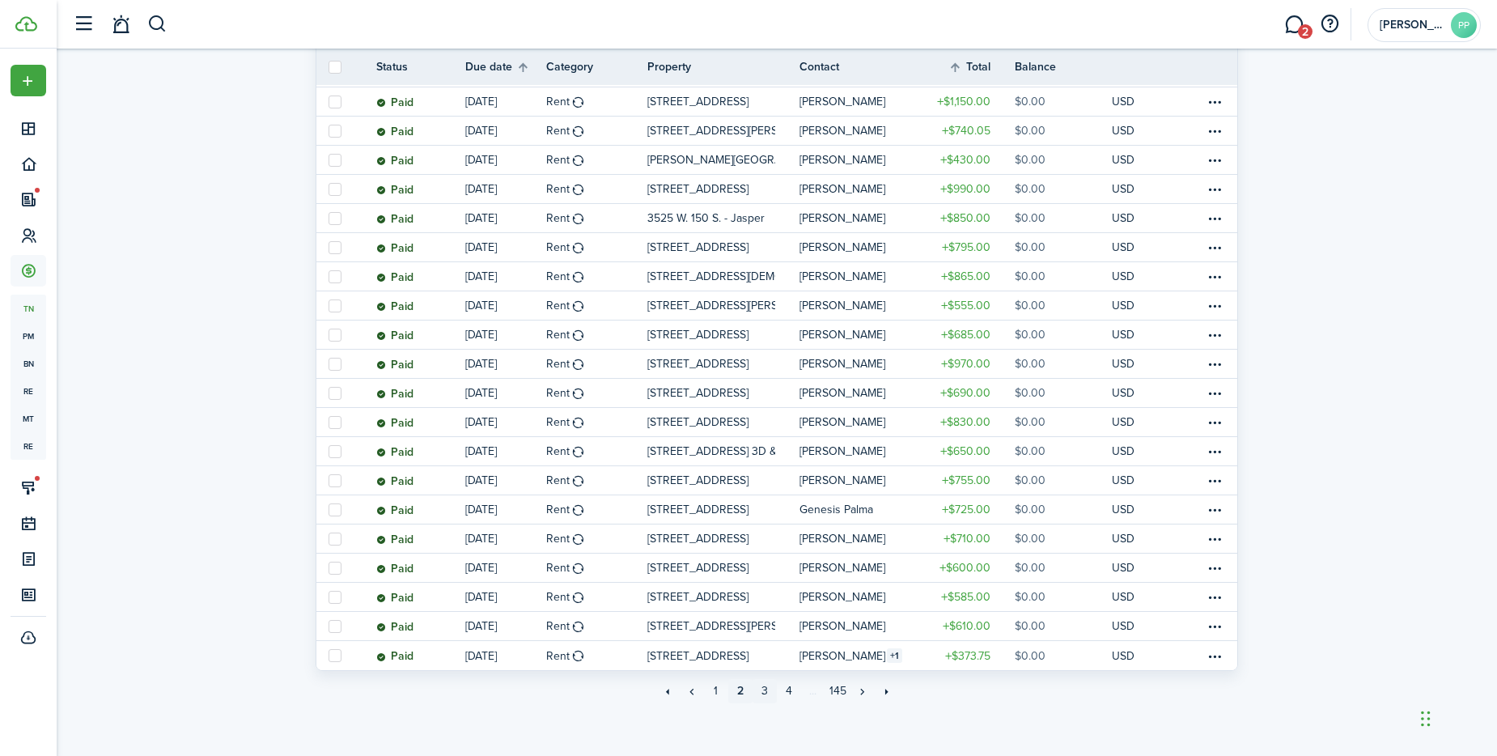
click at [767, 684] on link "3" at bounding box center [764, 691] width 24 height 24
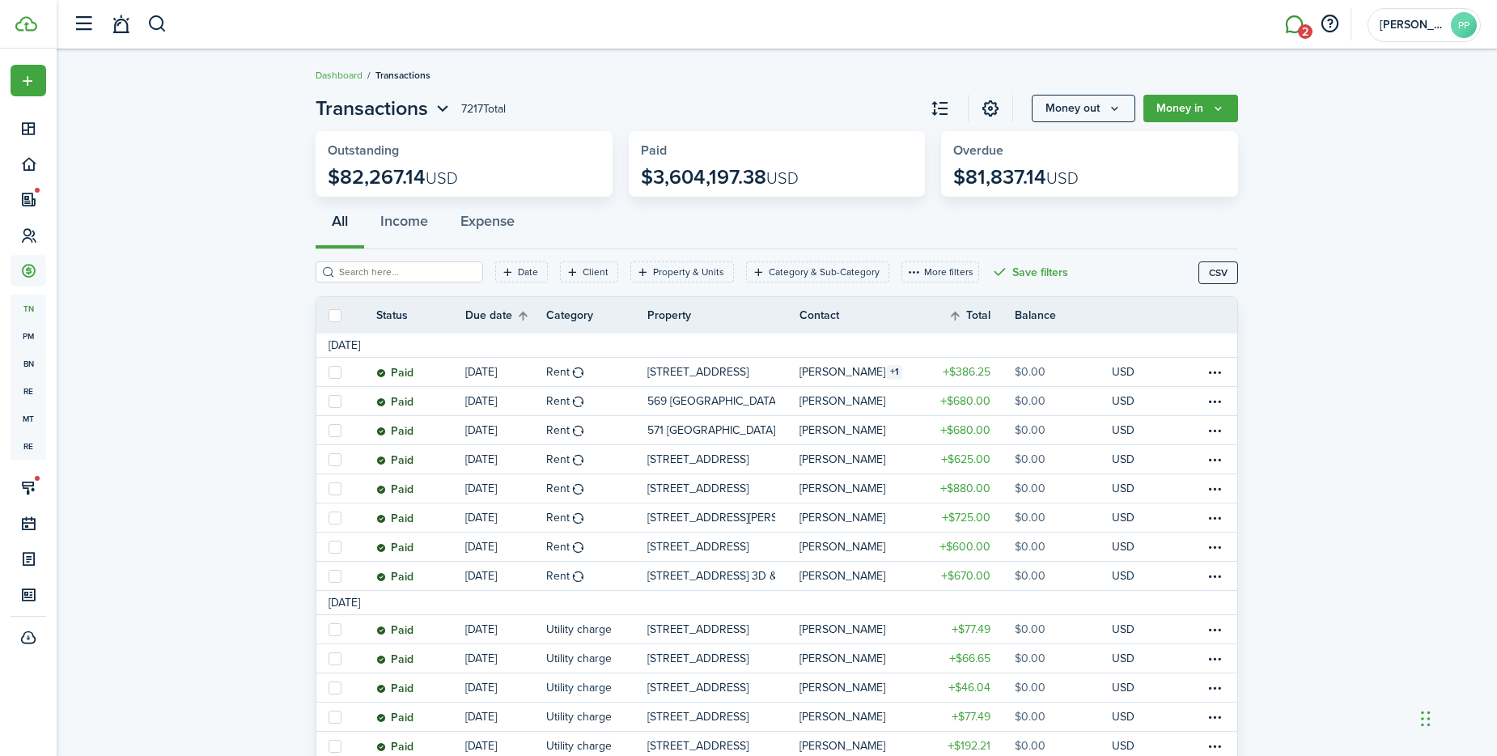
click at [1294, 28] on link "2" at bounding box center [1293, 24] width 31 height 41
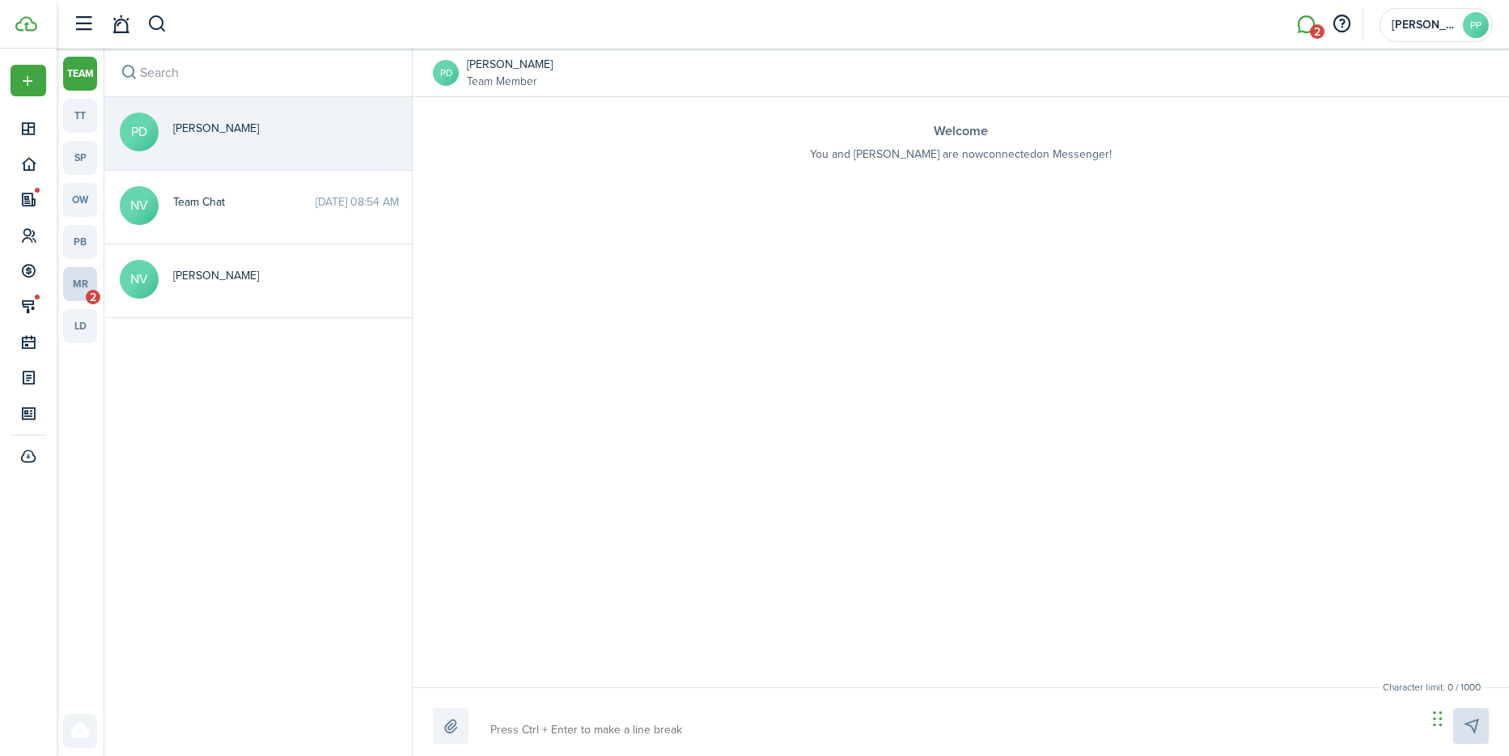
click at [74, 282] on link "mr 2" at bounding box center [80, 284] width 34 height 34
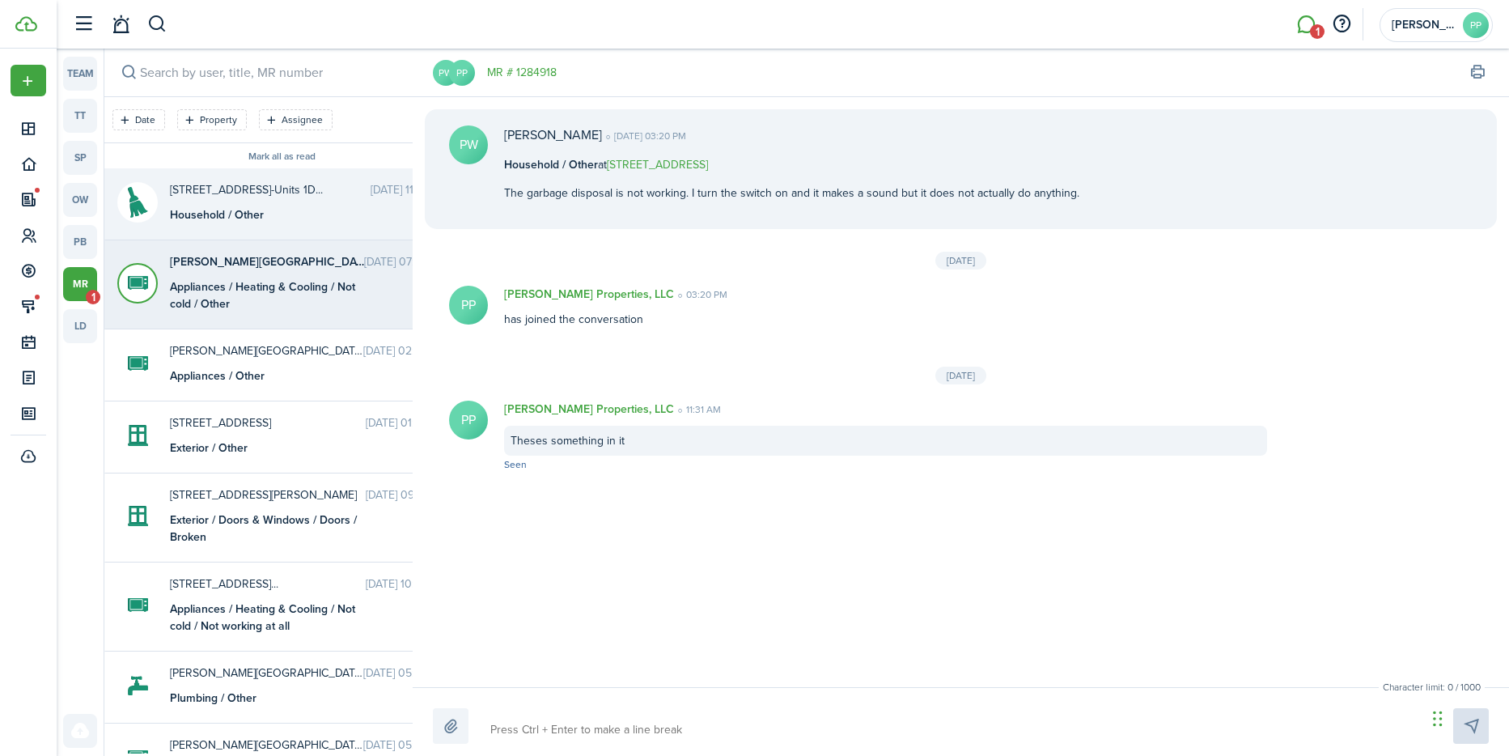
click at [275, 282] on div "Appliances / Heating & Cooling / Not cold / Other" at bounding box center [271, 295] width 202 height 34
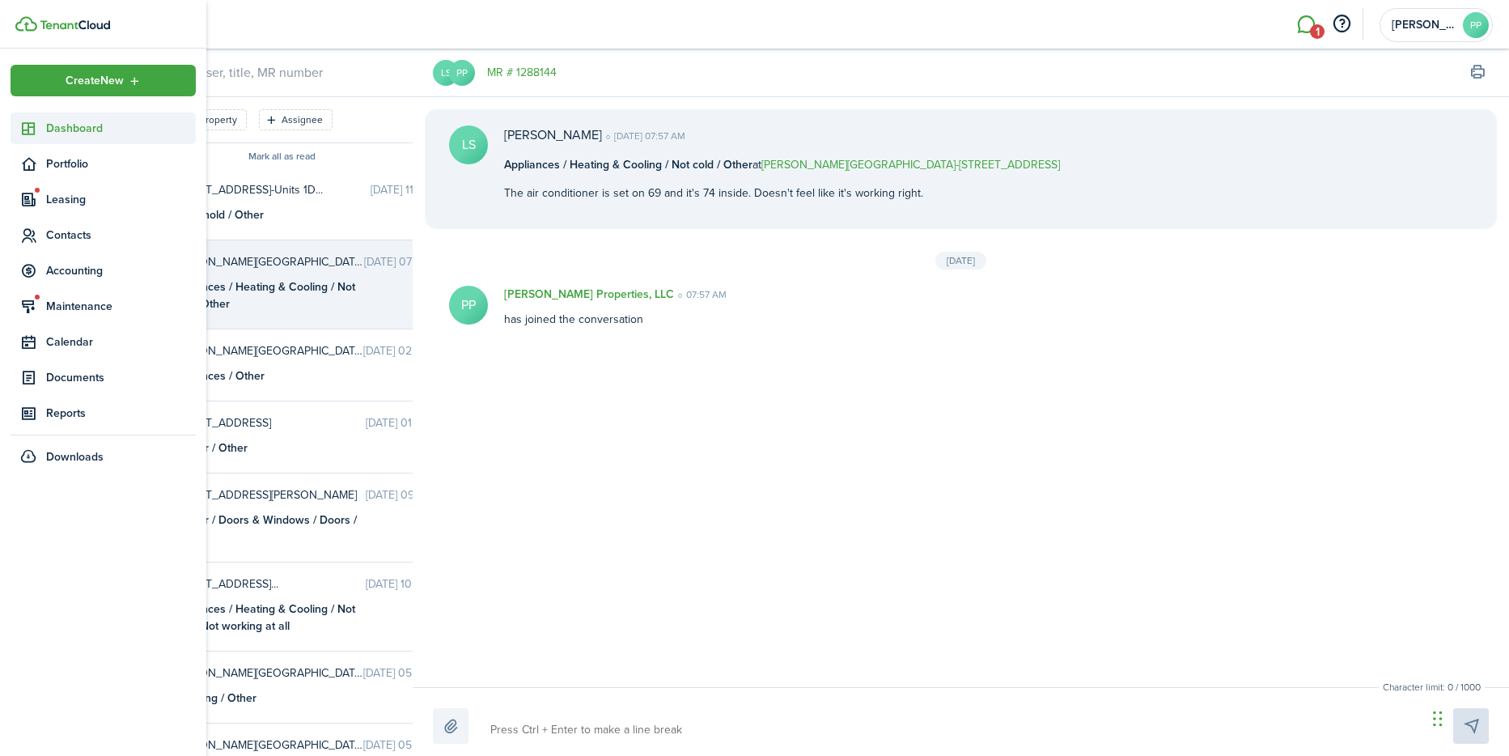
click at [57, 121] on span "Dashboard" at bounding box center [121, 128] width 150 height 17
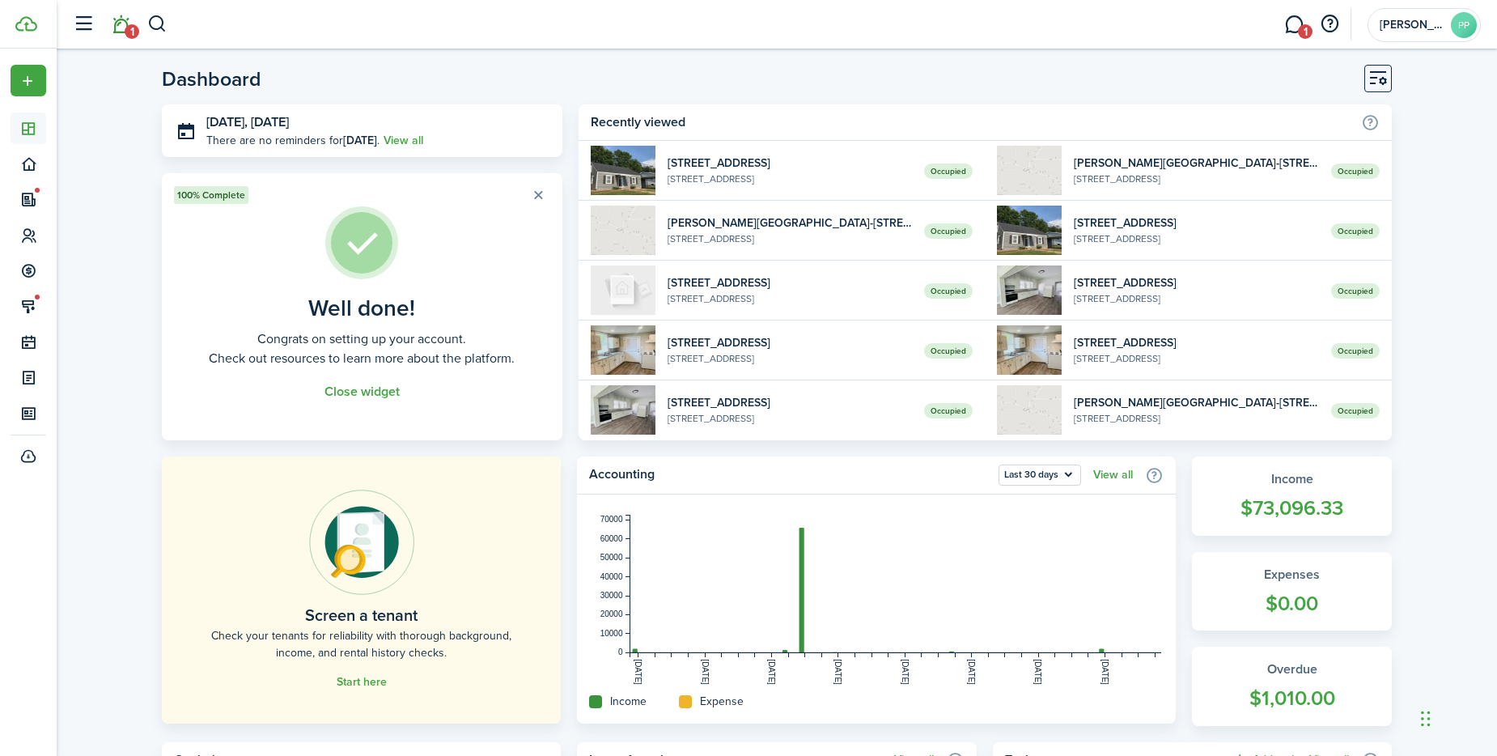
click at [126, 31] on span "1" at bounding box center [132, 31] width 15 height 15
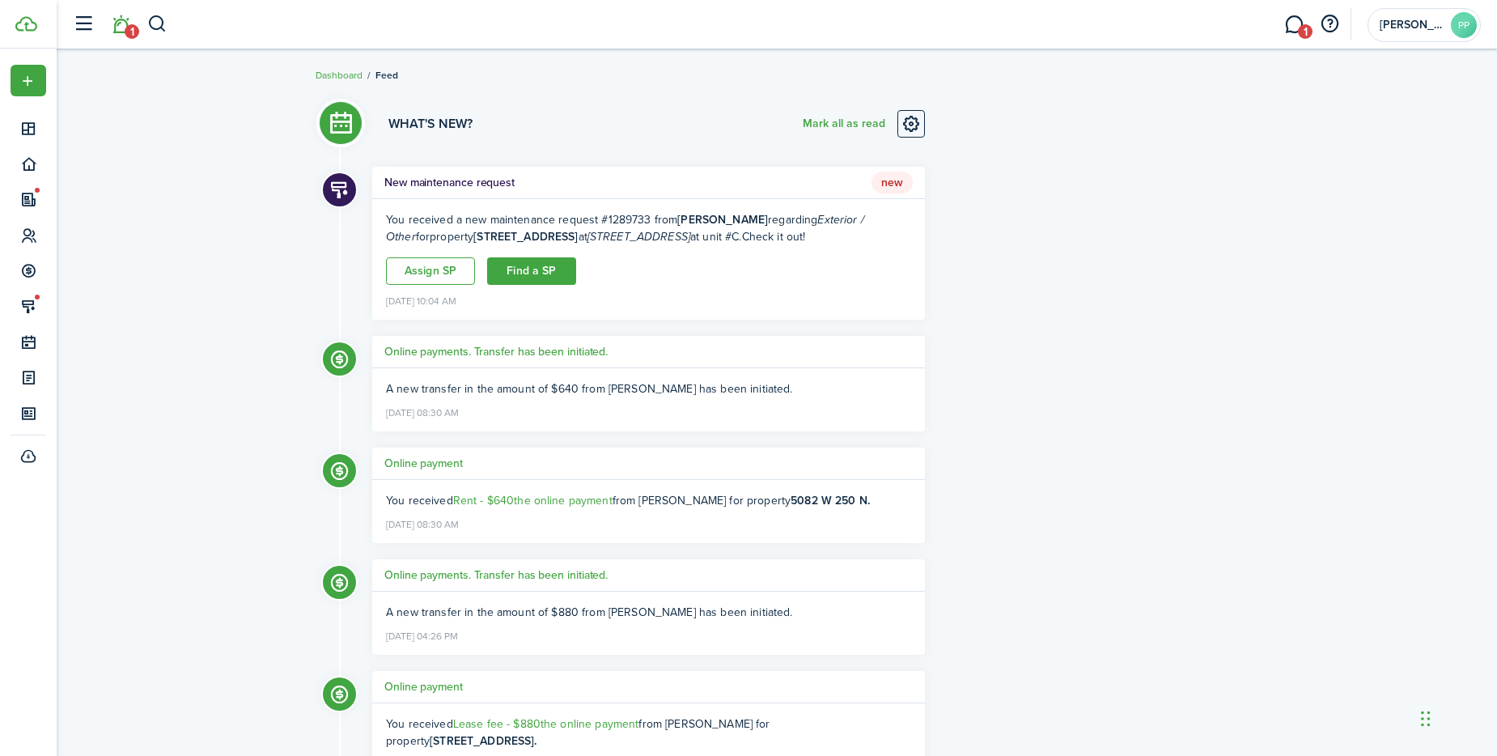
click at [451, 179] on h5 "New maintenance request" at bounding box center [449, 182] width 130 height 17
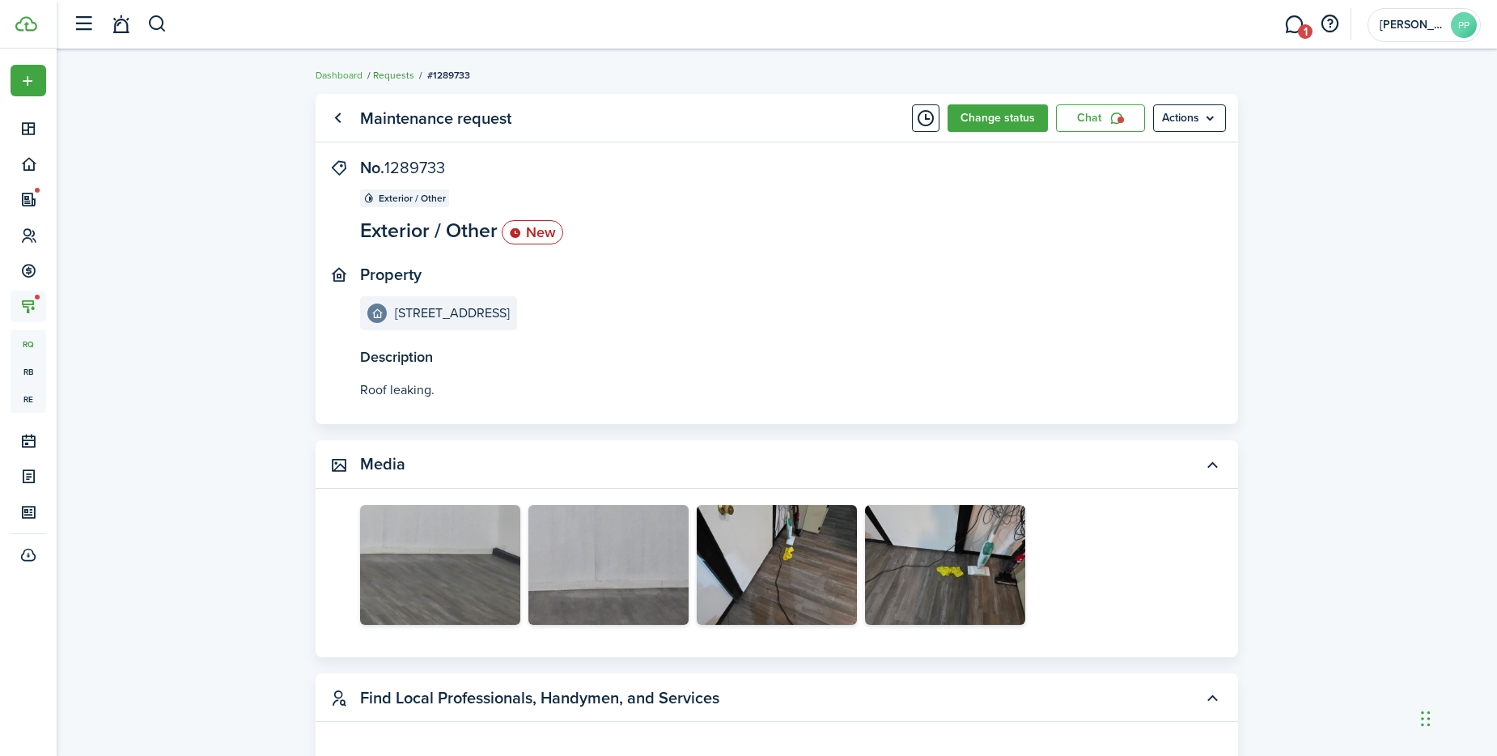
click at [392, 71] on link "Requests" at bounding box center [393, 75] width 41 height 15
